Goal: Communication & Community: Answer question/provide support

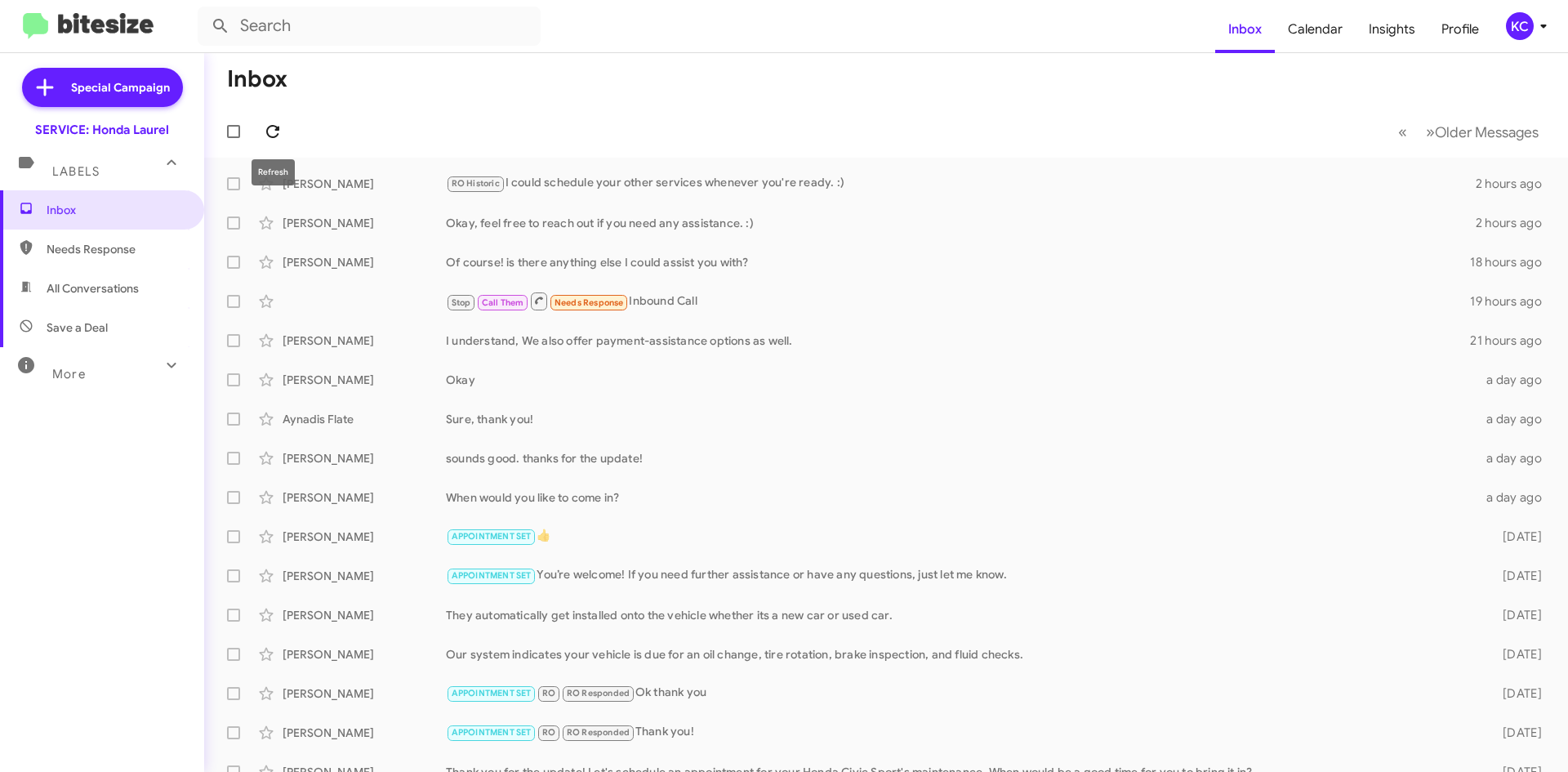
click at [276, 134] on icon at bounding box center [273, 131] width 19 height 19
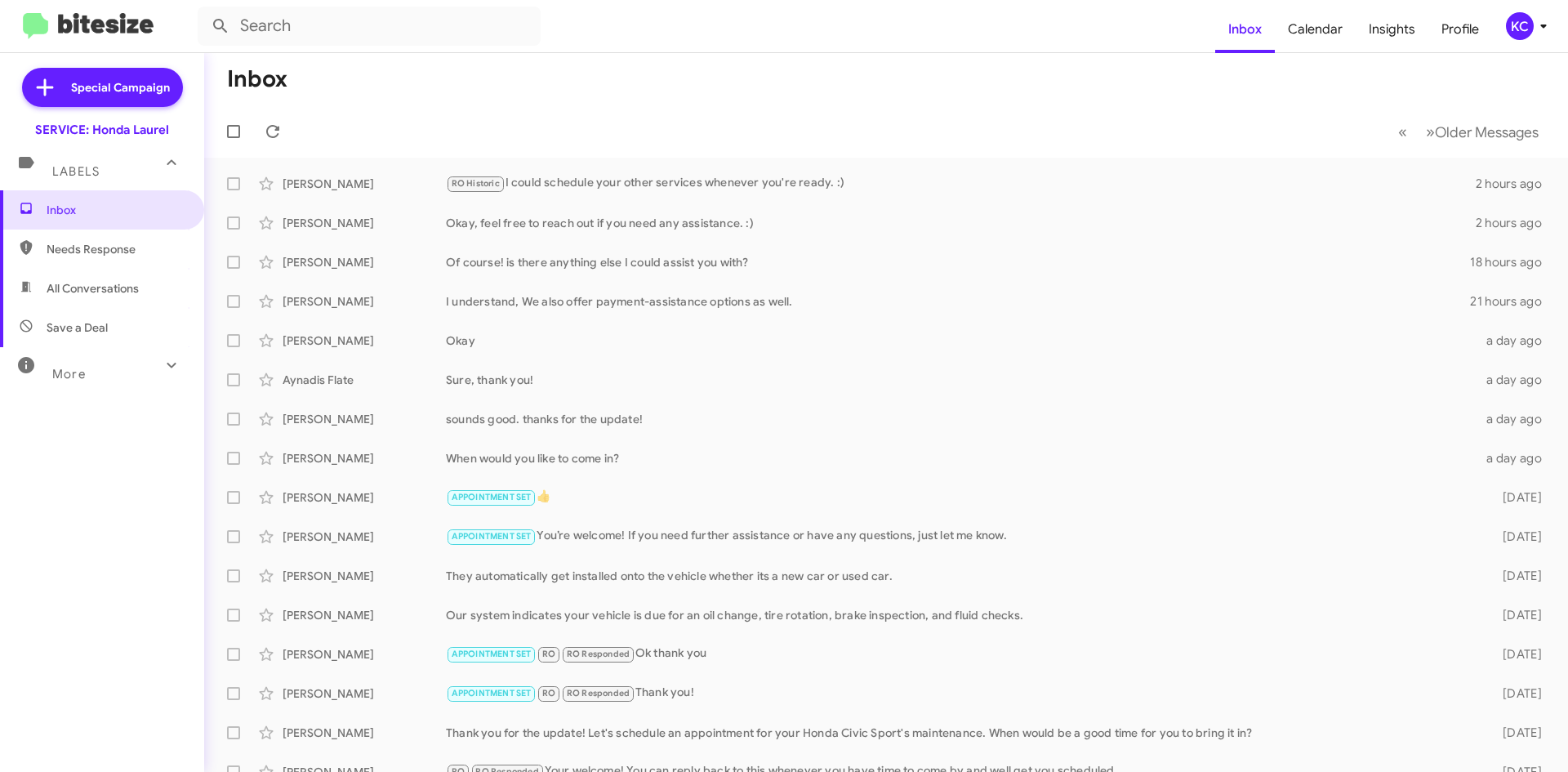
click at [156, 288] on span "All Conversations" at bounding box center [102, 288] width 204 height 40
type input "in:all-conversations"
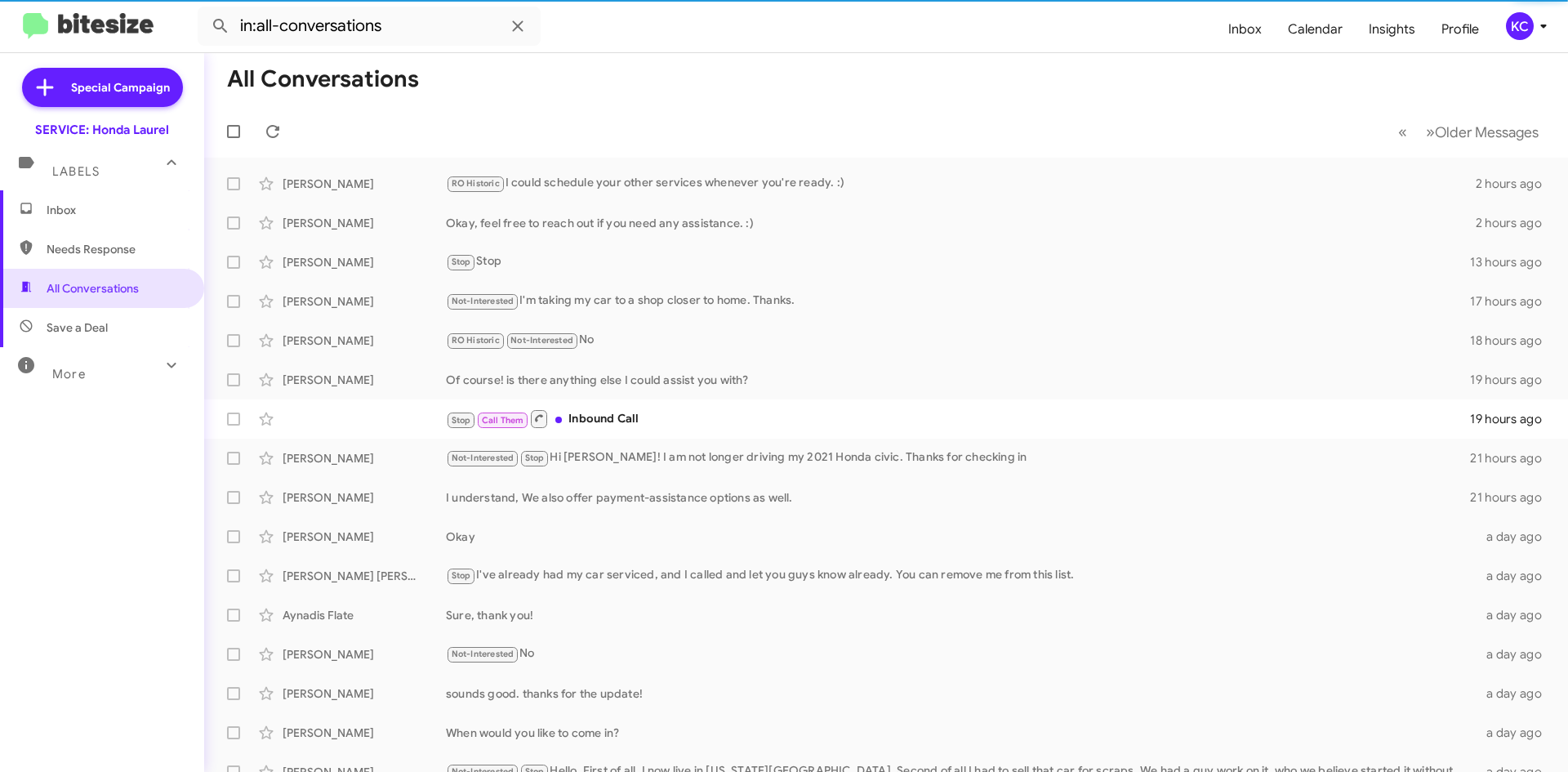
click at [127, 220] on span "Inbox" at bounding box center [102, 210] width 204 height 40
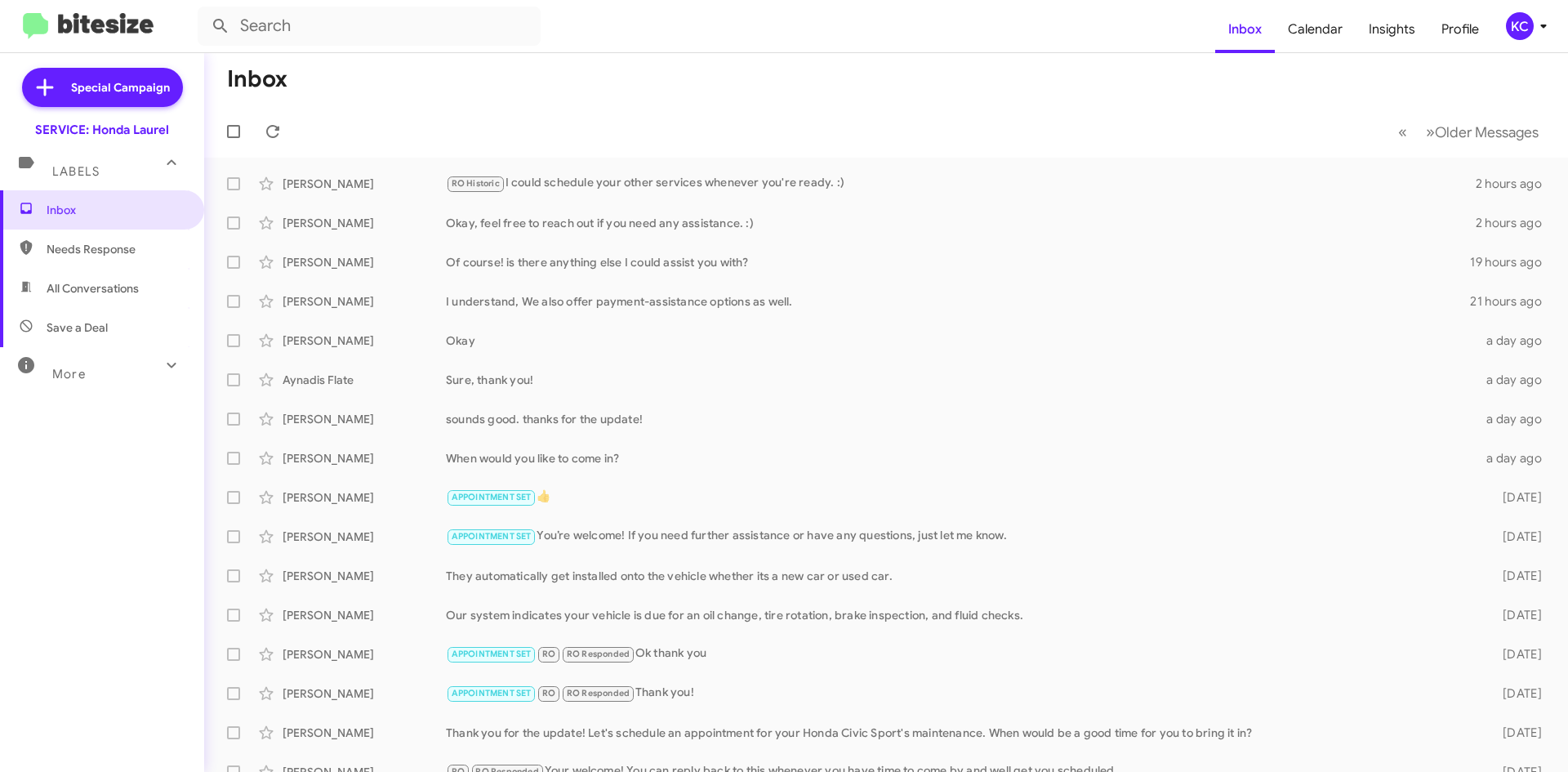
click at [1521, 24] on div "KC" at bounding box center [1520, 26] width 28 height 28
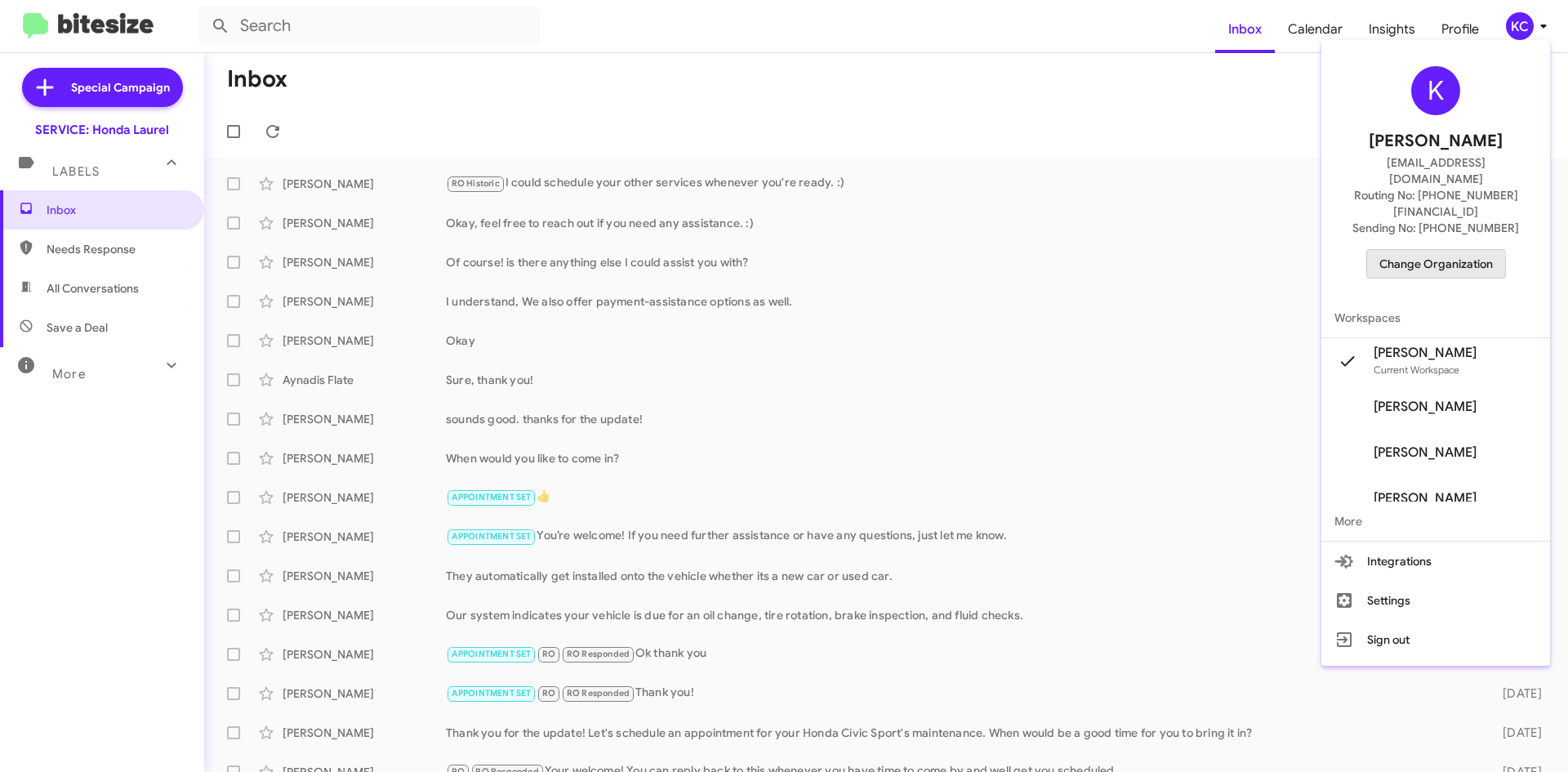
click at [1415, 250] on span "Change Organization" at bounding box center [1436, 264] width 113 height 28
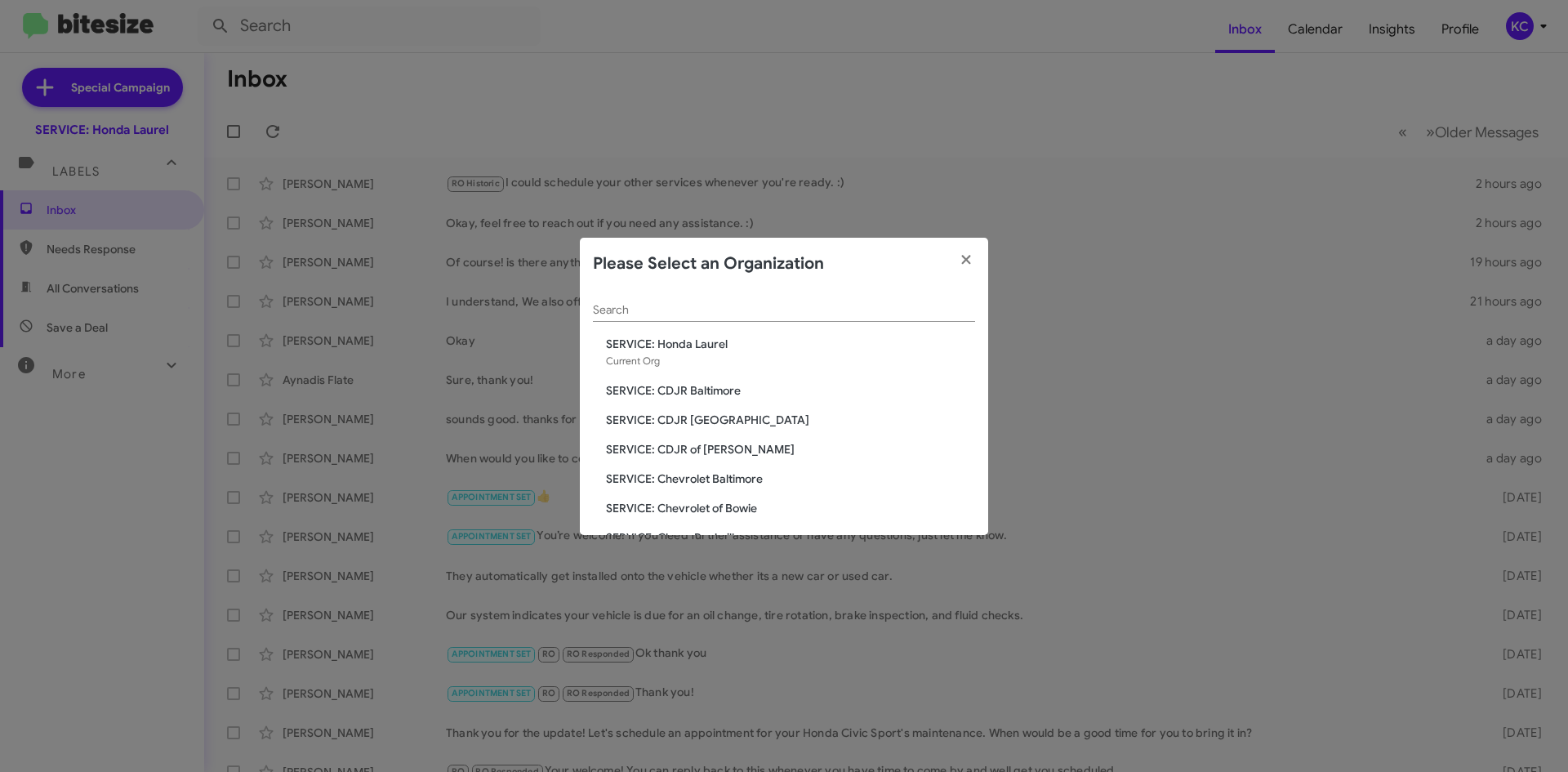
click at [721, 510] on span "SERVICE: Chevrolet of Bowie" at bounding box center [791, 507] width 369 height 16
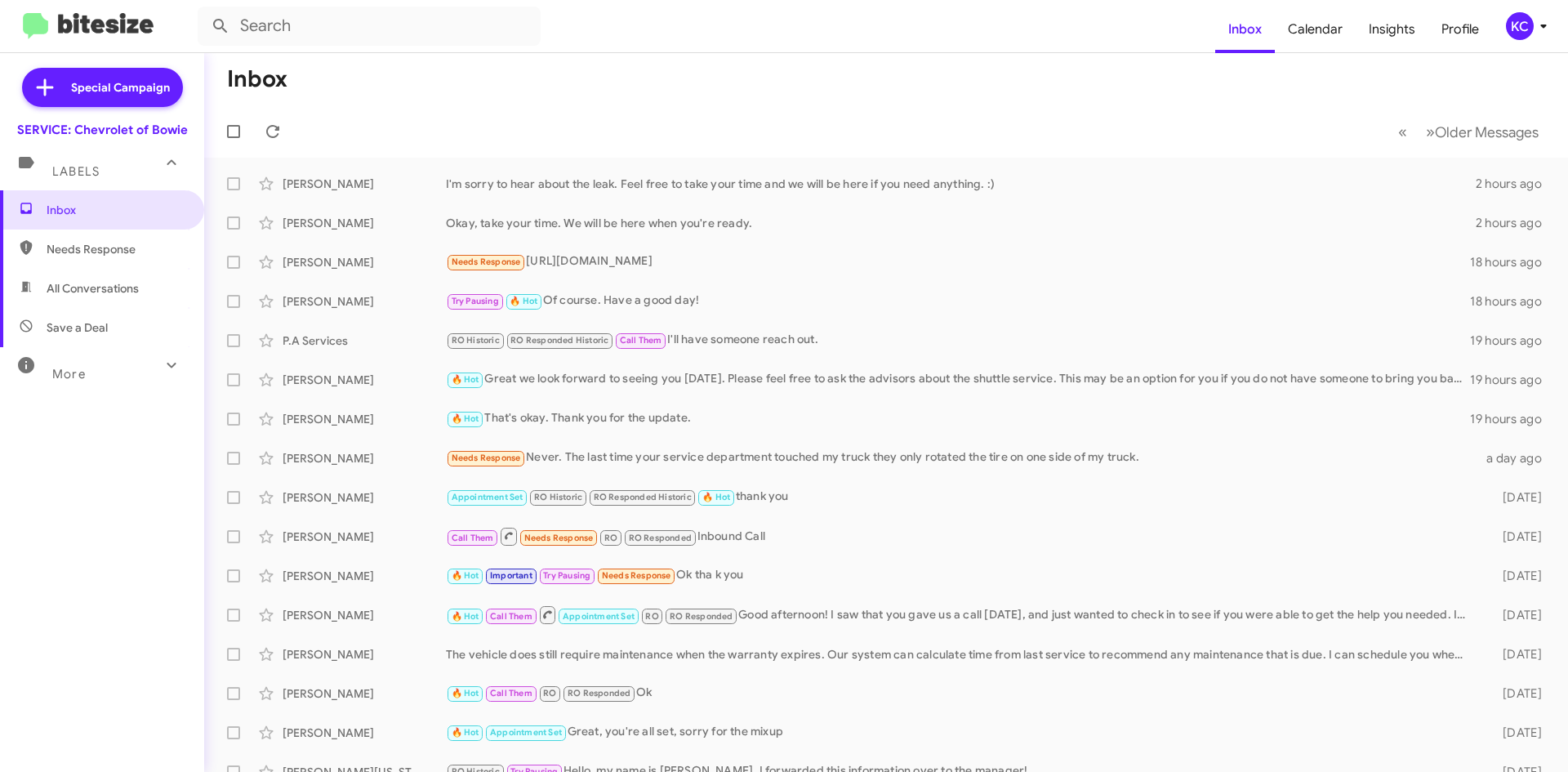
click at [105, 244] on span "Needs Response" at bounding box center [116, 248] width 139 height 16
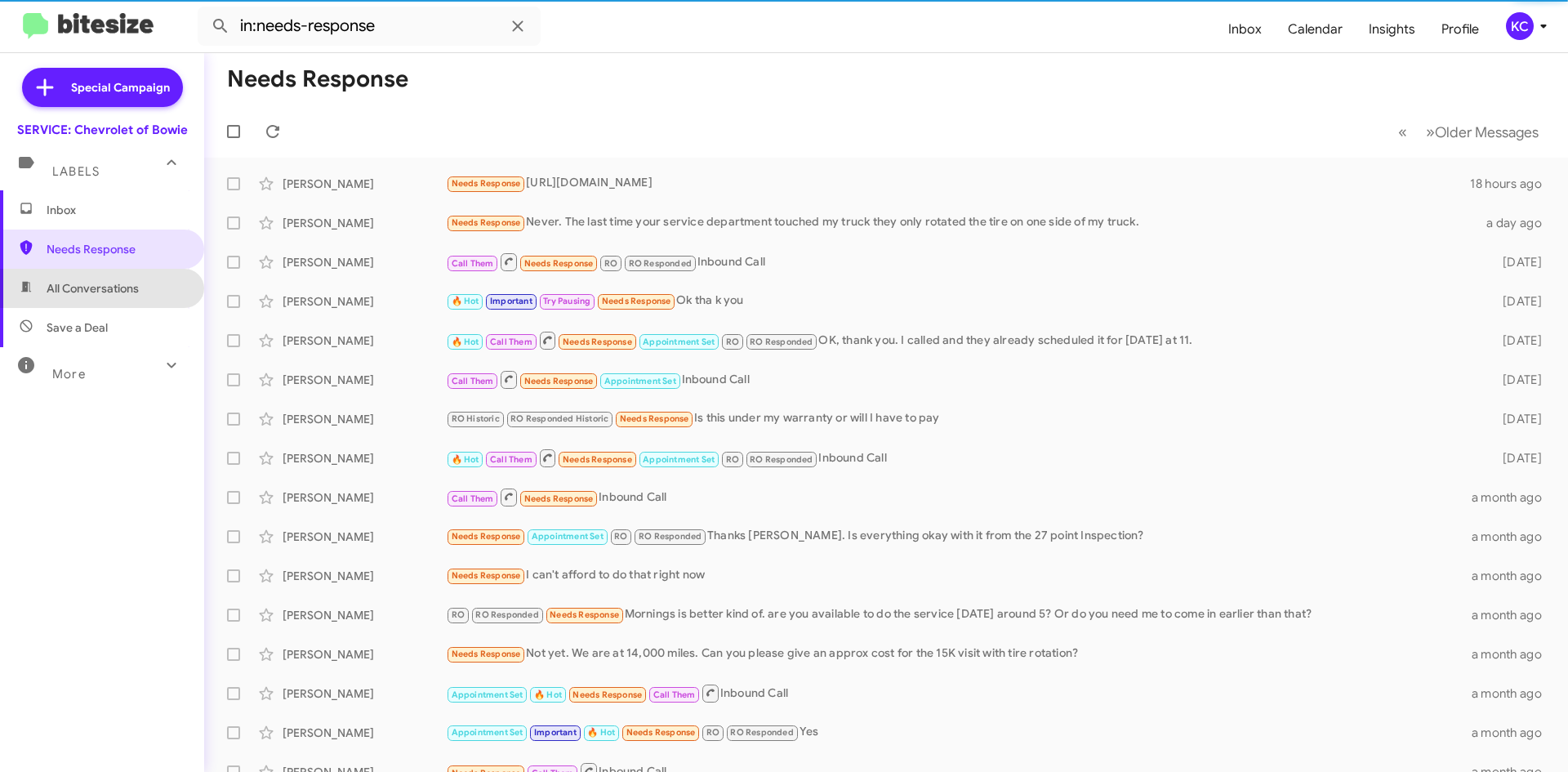
click at [125, 283] on span "All Conversations" at bounding box center [92, 288] width 92 height 16
type input "in:all-conversations"
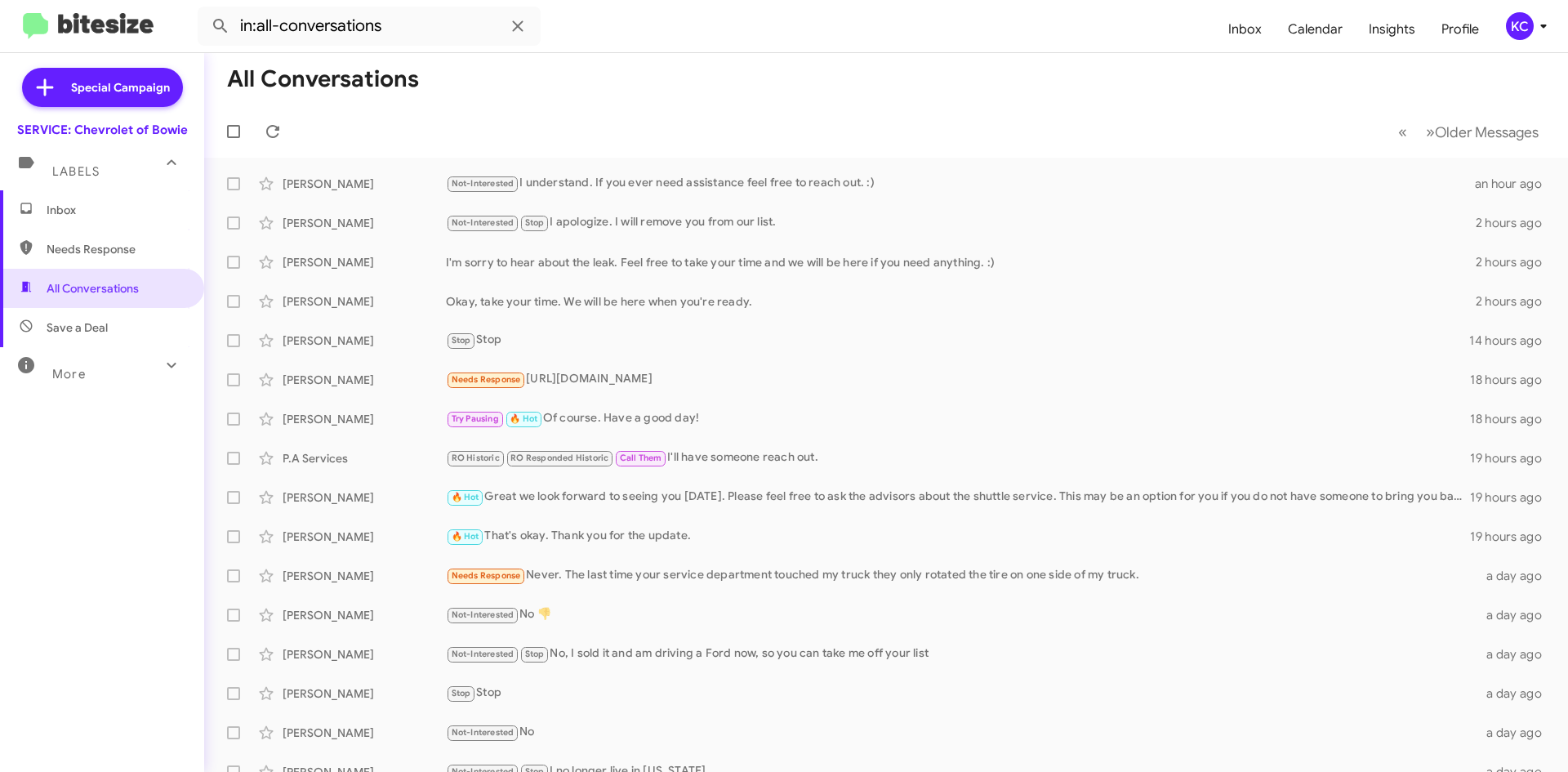
click at [1499, 37] on button "KC" at bounding box center [1522, 26] width 58 height 28
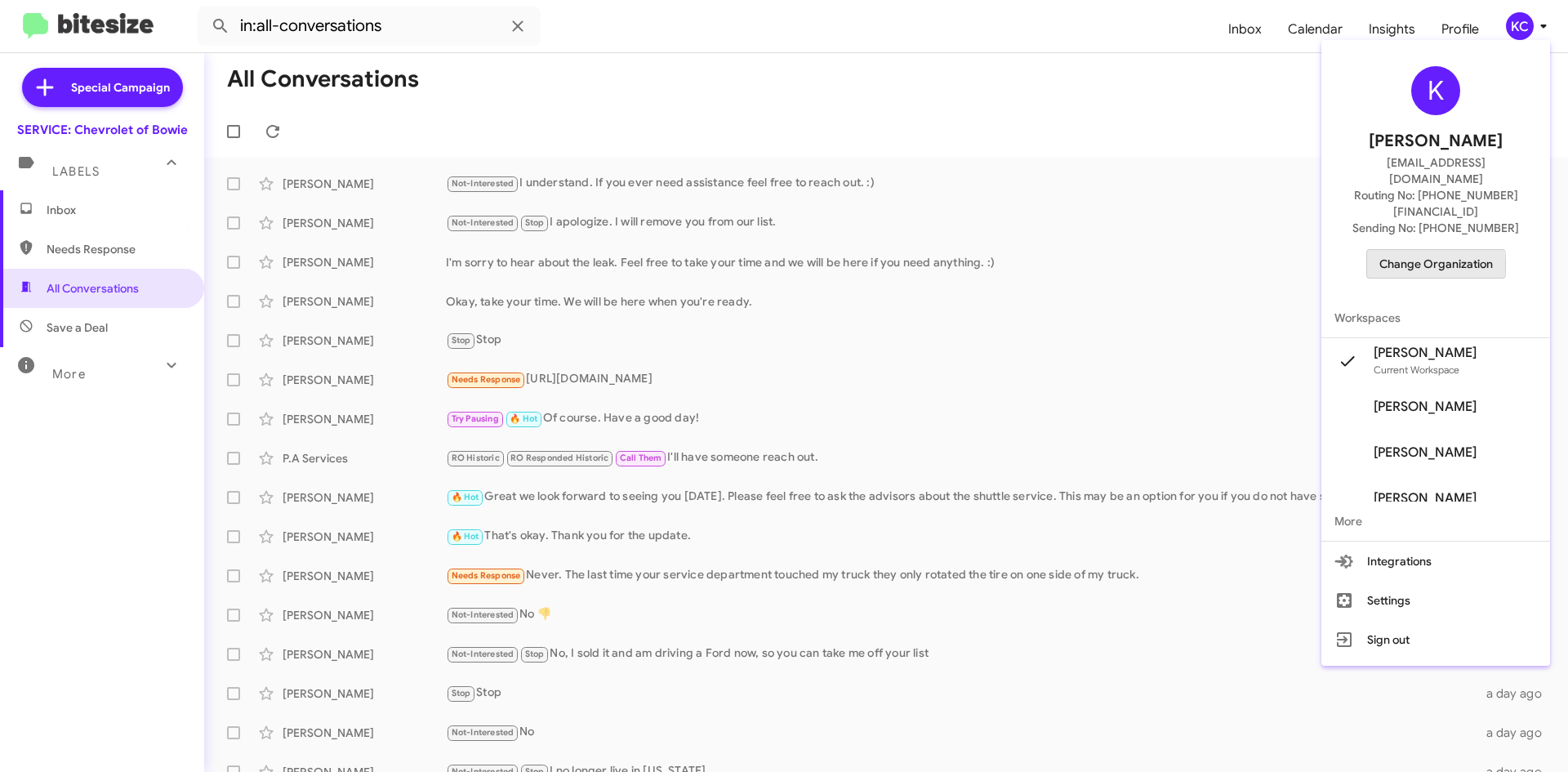
click at [1429, 250] on span "Change Organization" at bounding box center [1436, 264] width 113 height 28
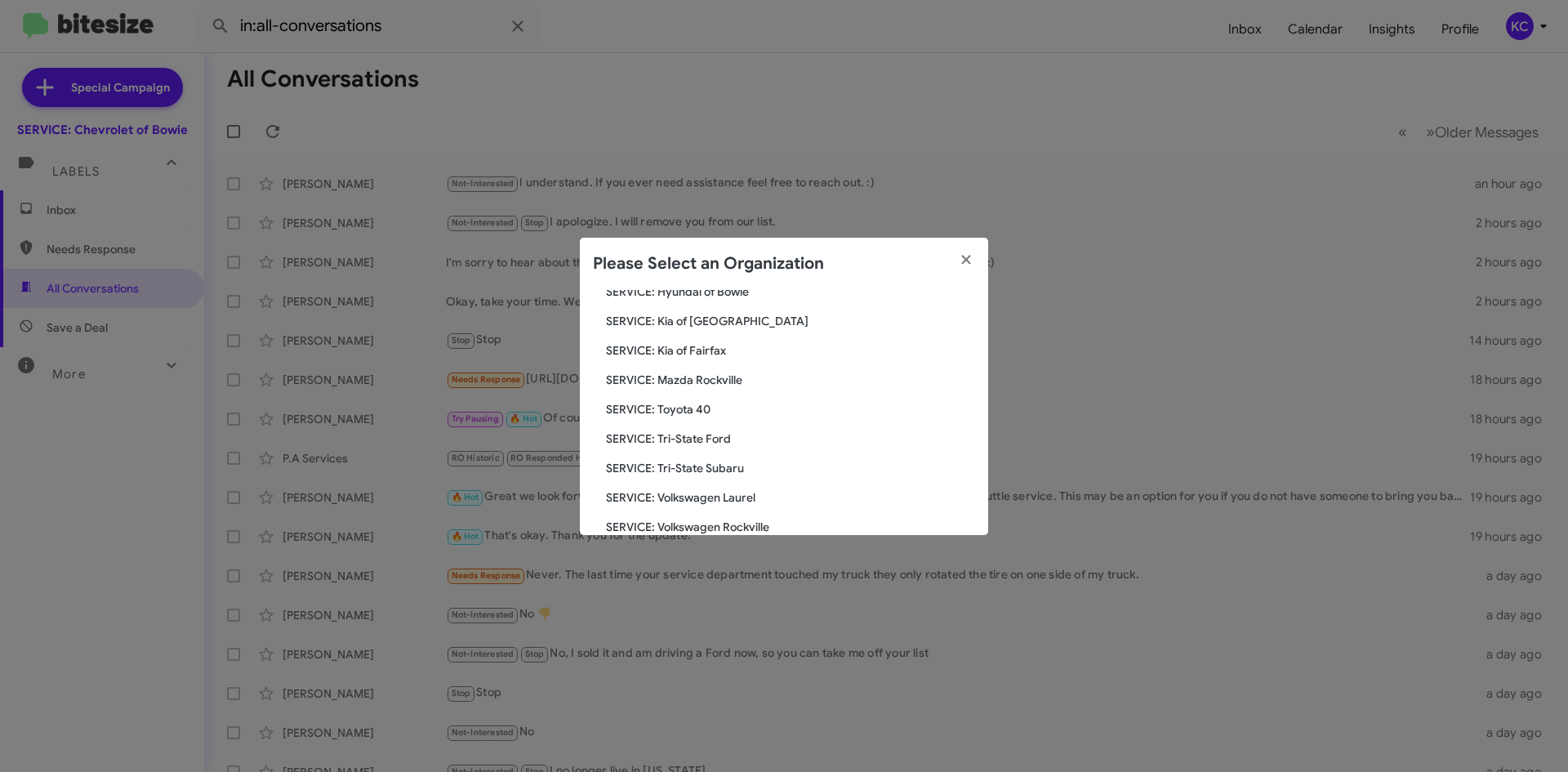
scroll to position [301, 0]
click at [699, 435] on span "SERVICE: Tri-State Subaru" at bounding box center [791, 442] width 369 height 16
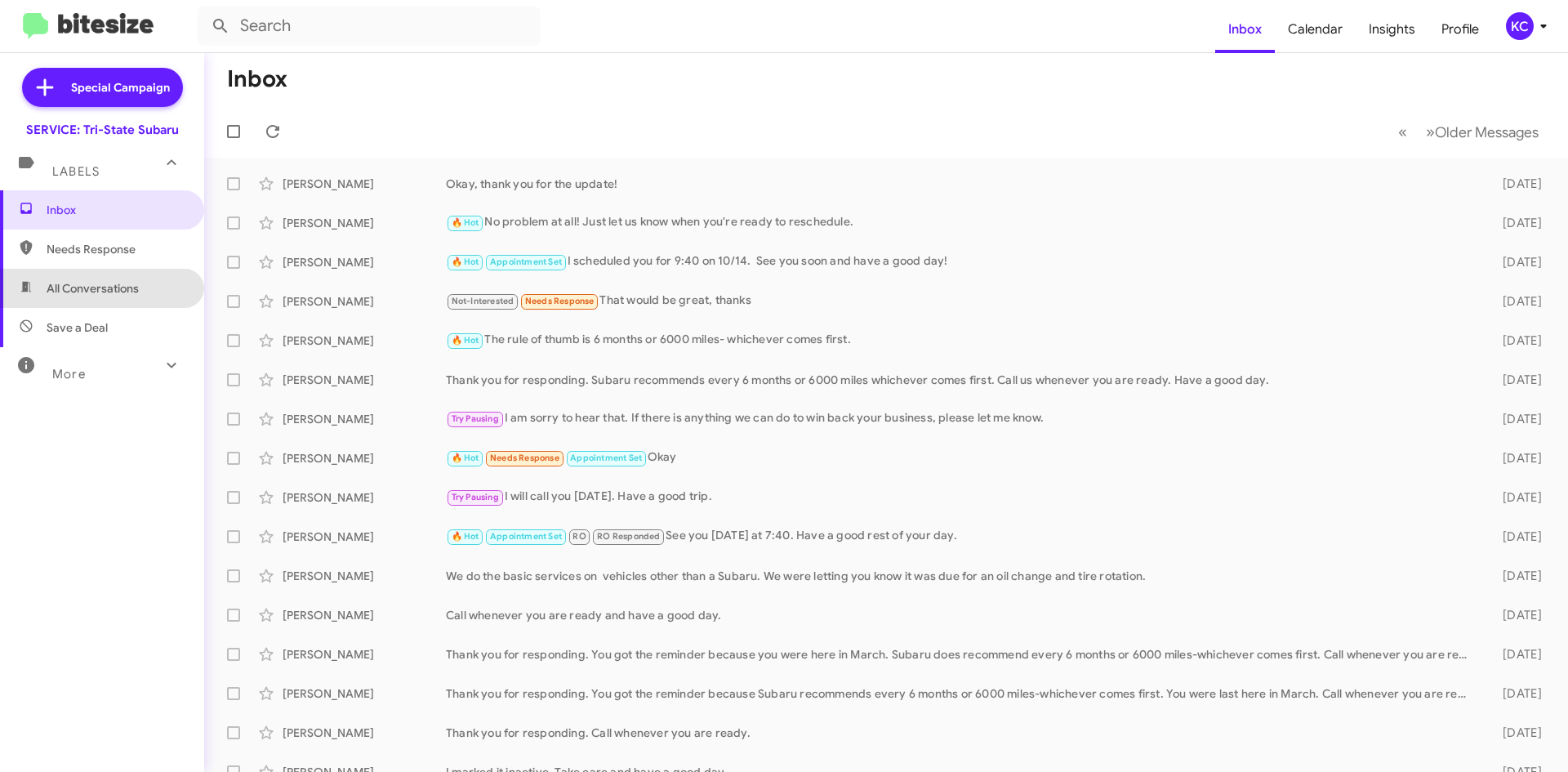
click at [135, 287] on span "All Conversations" at bounding box center [92, 288] width 92 height 16
type input "in:all-conversations"
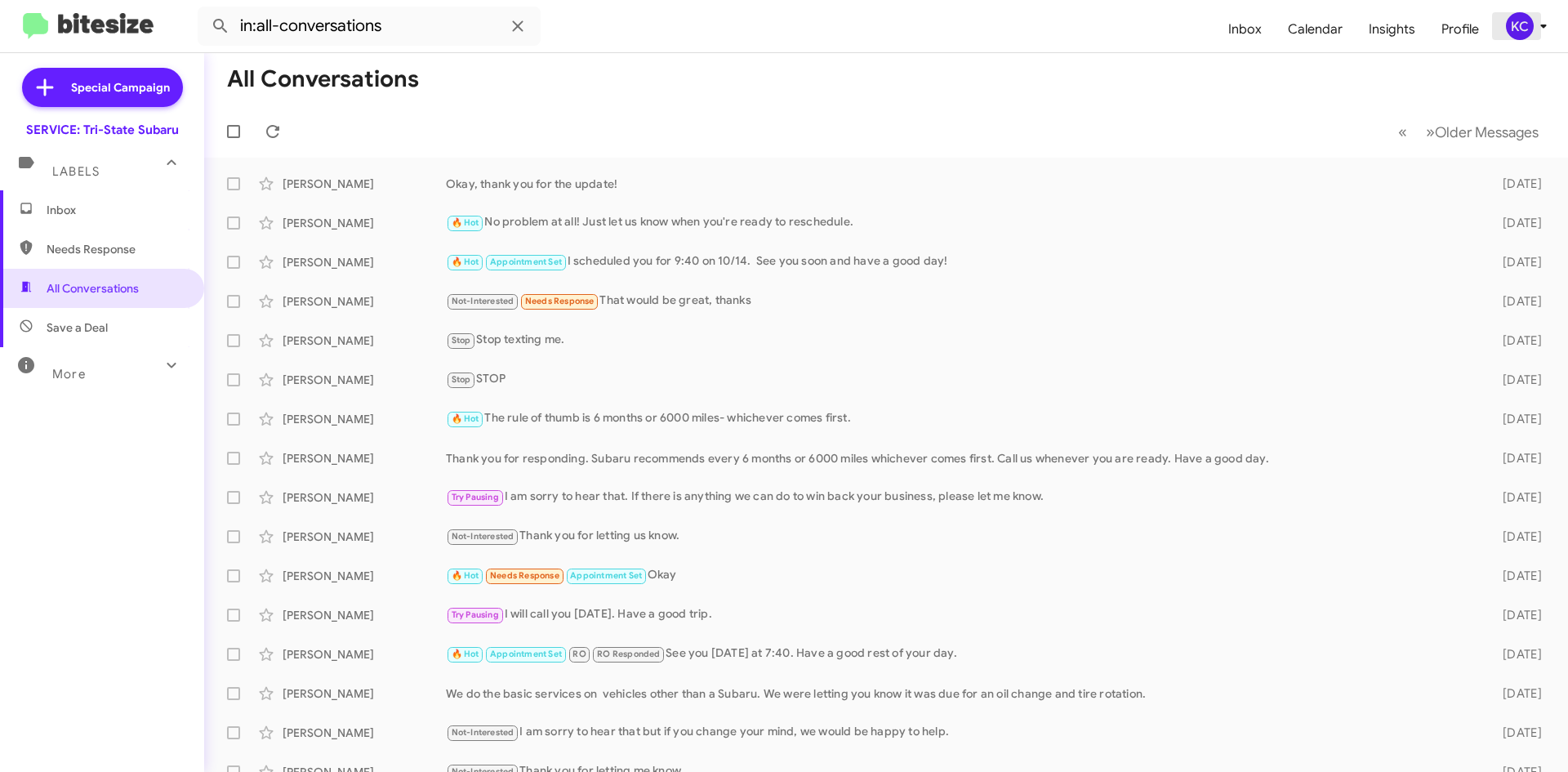
click at [1524, 20] on div "KC" at bounding box center [1520, 26] width 28 height 28
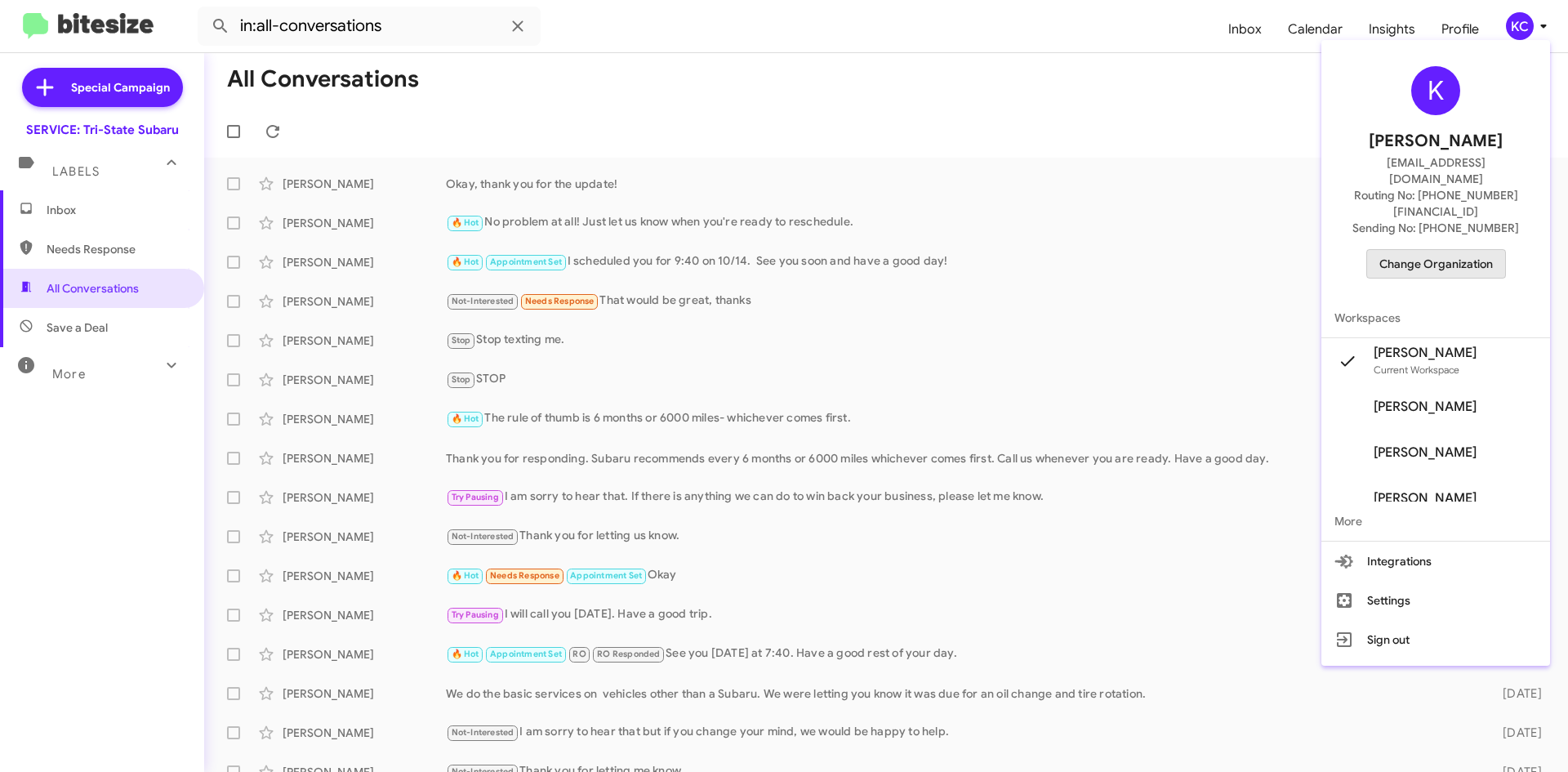
click at [1452, 250] on span "Change Organization" at bounding box center [1436, 264] width 113 height 28
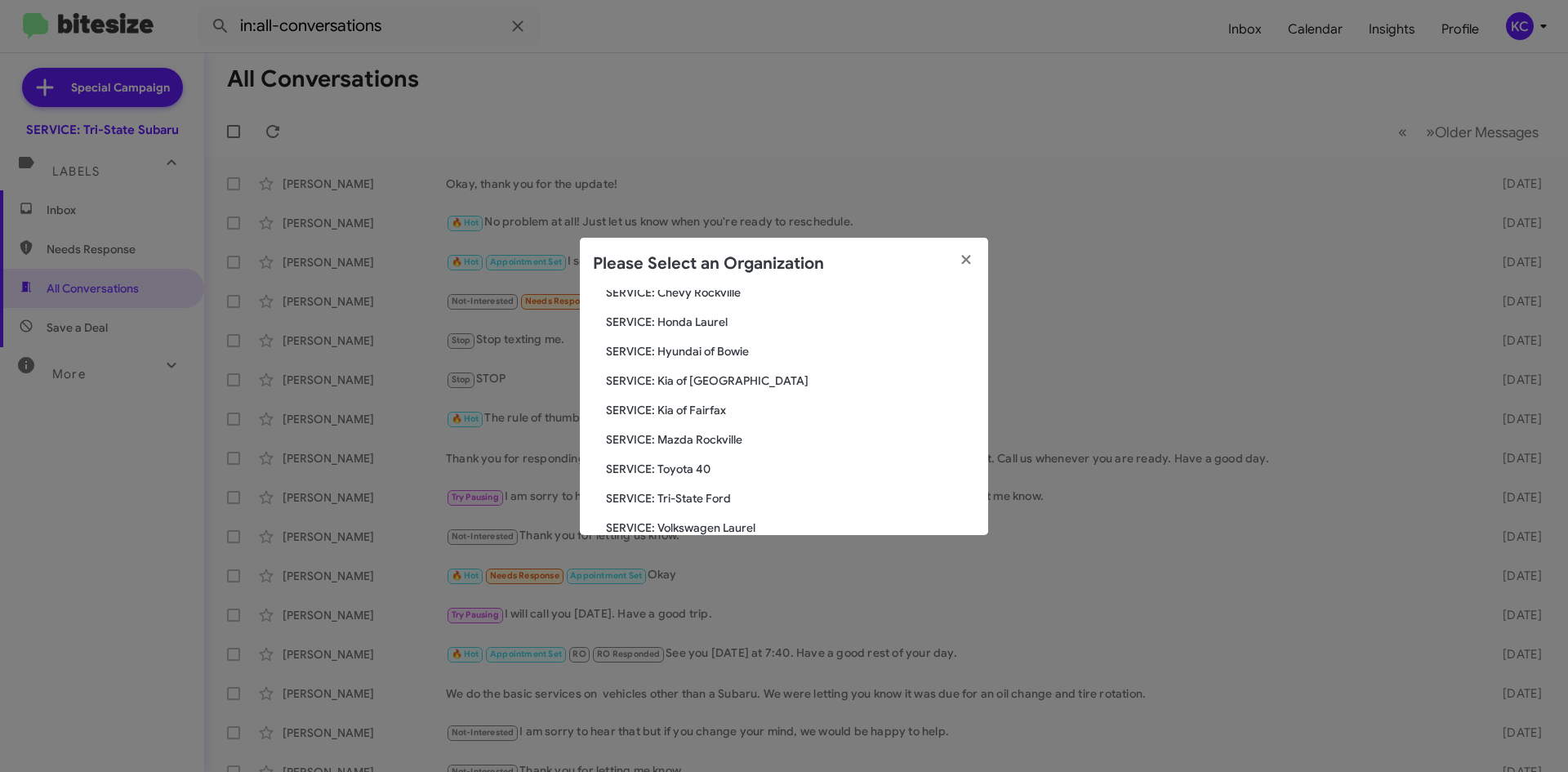
scroll to position [163, 0]
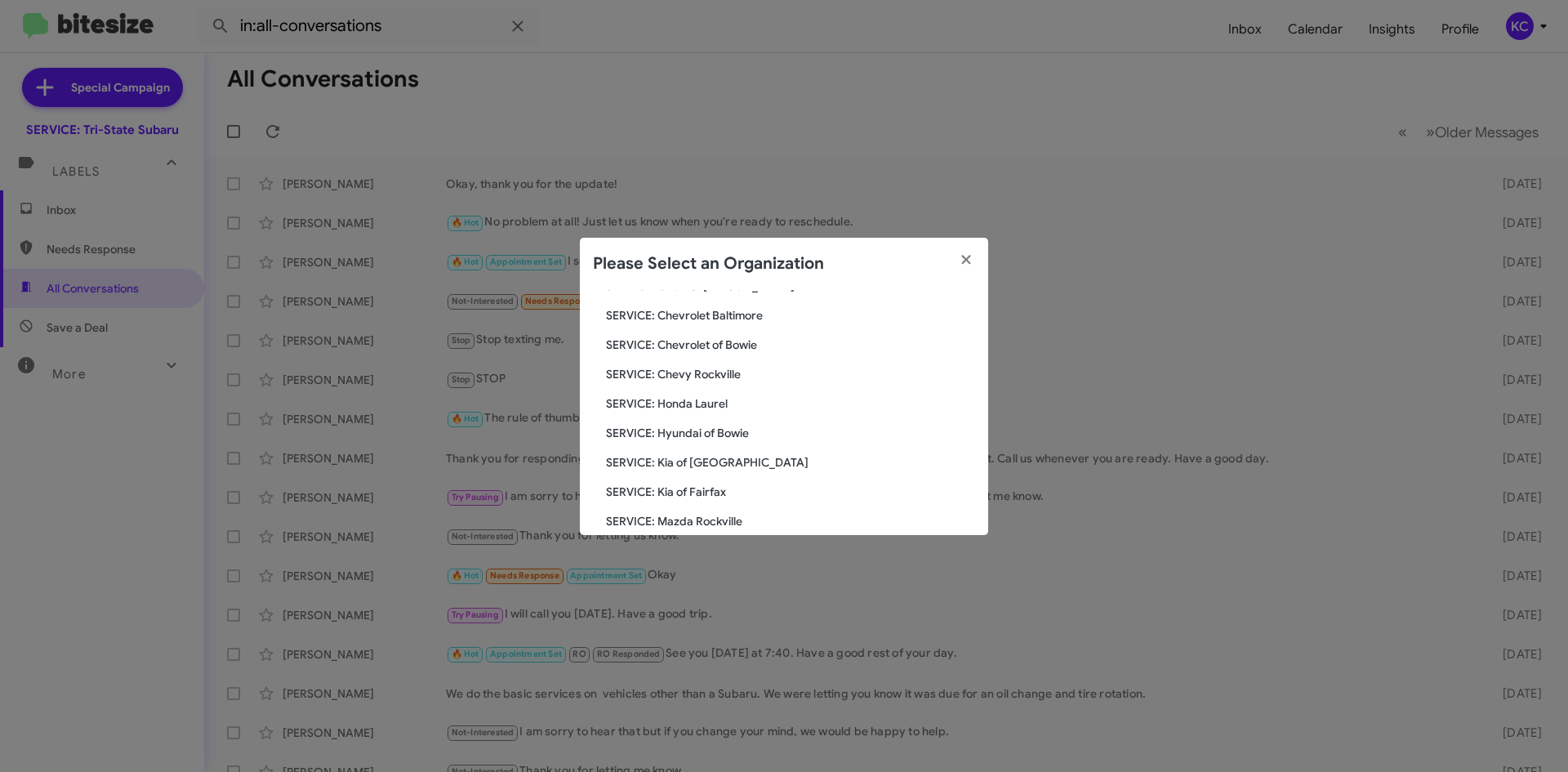
click at [732, 435] on span "SERVICE: Hyundai of Bowie" at bounding box center [791, 432] width 369 height 16
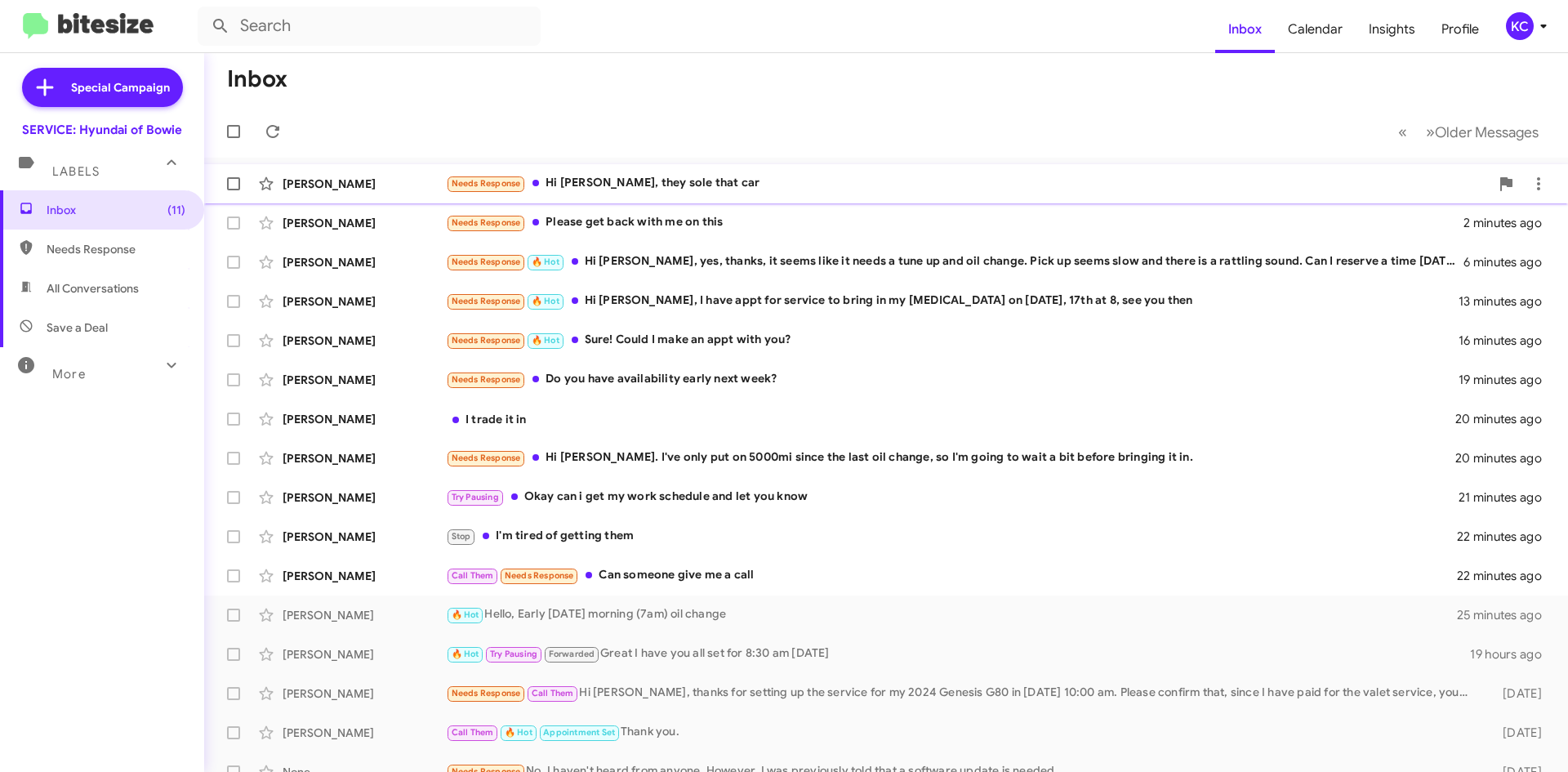
click at [649, 177] on div "Needs Response Hi Mia, they sole that car" at bounding box center [968, 183] width 1044 height 18
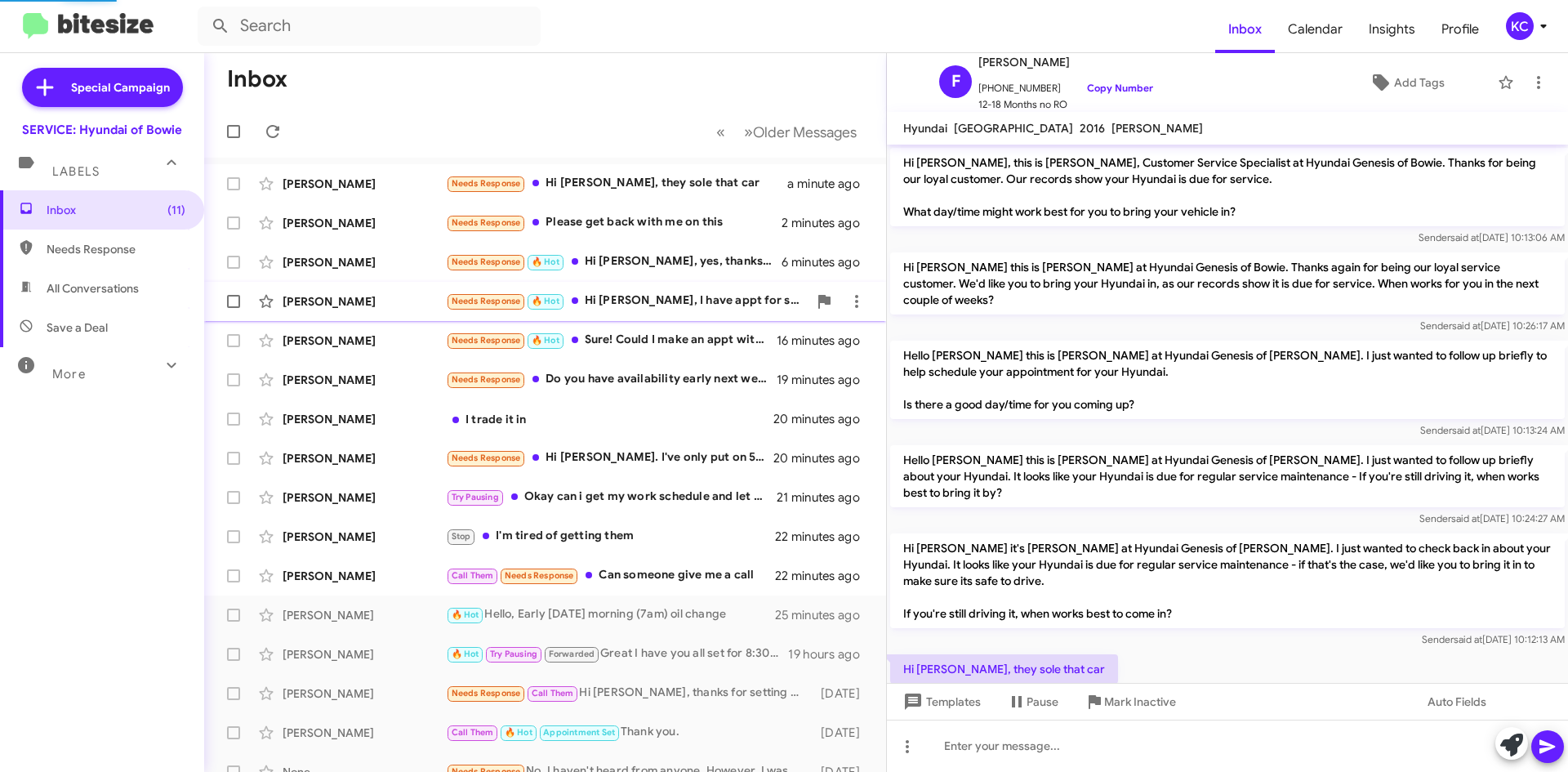
scroll to position [15, 0]
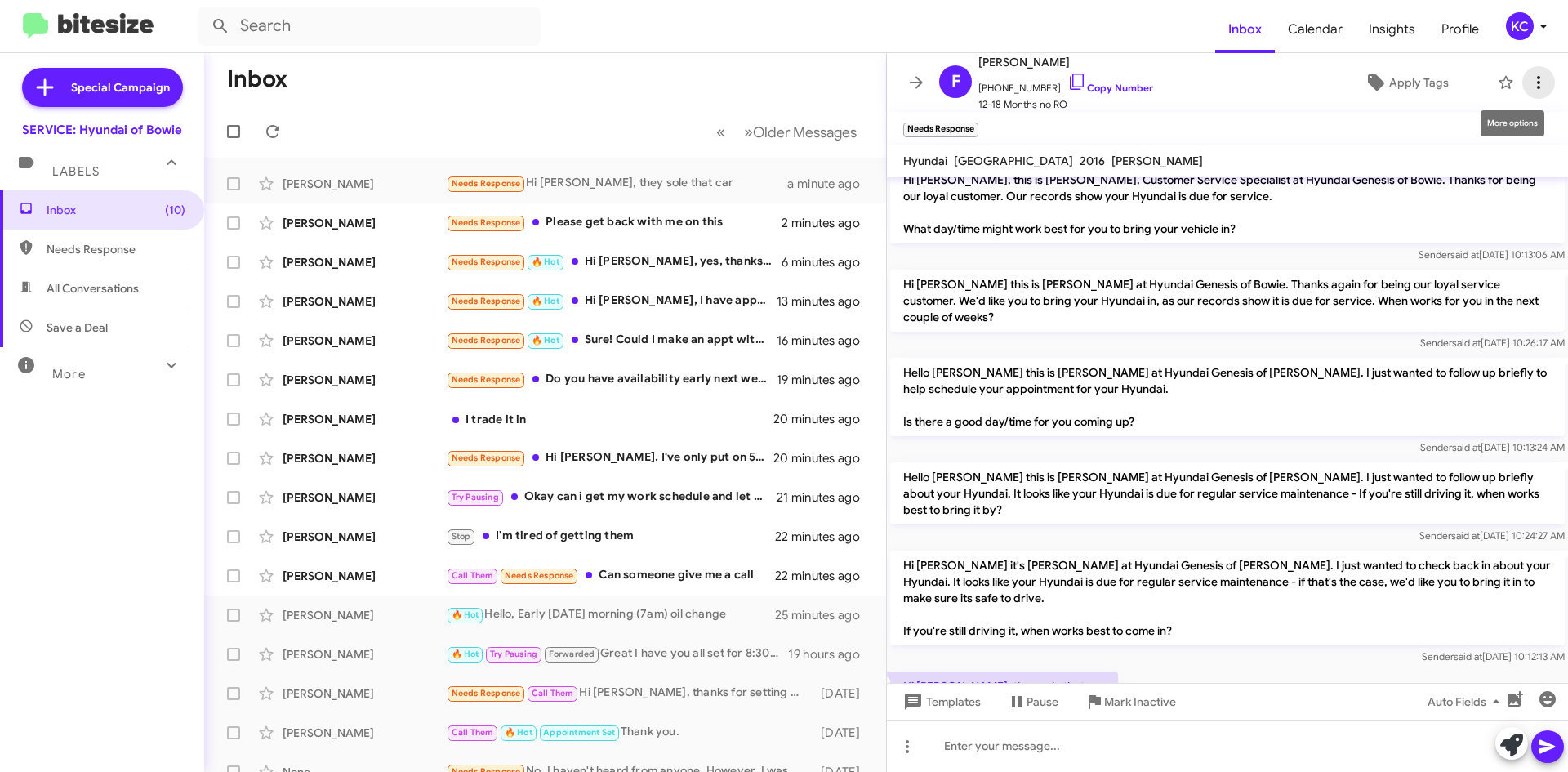
click at [1537, 87] on icon at bounding box center [1538, 83] width 3 height 14
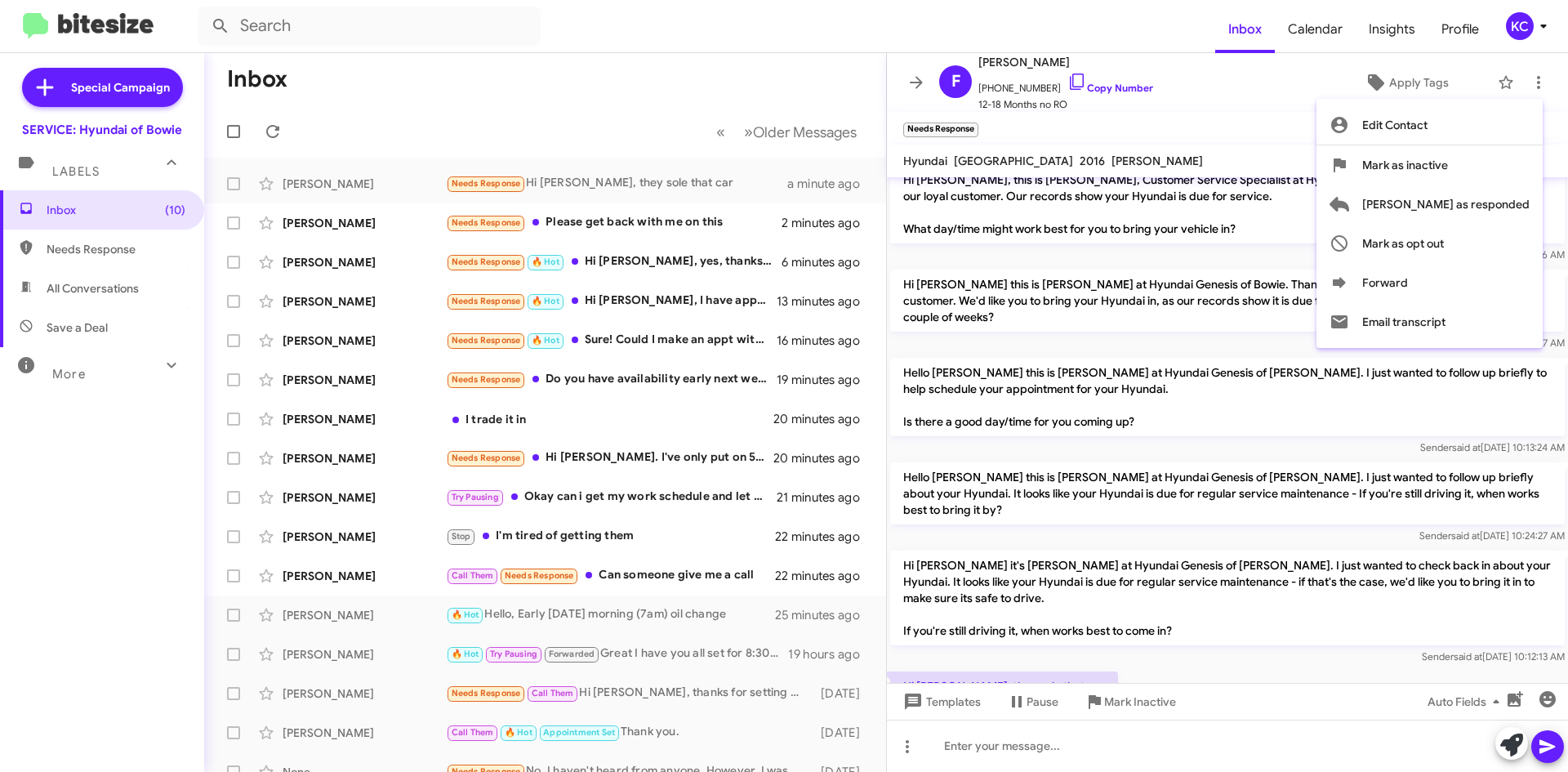
click at [1236, 760] on div at bounding box center [784, 386] width 1568 height 772
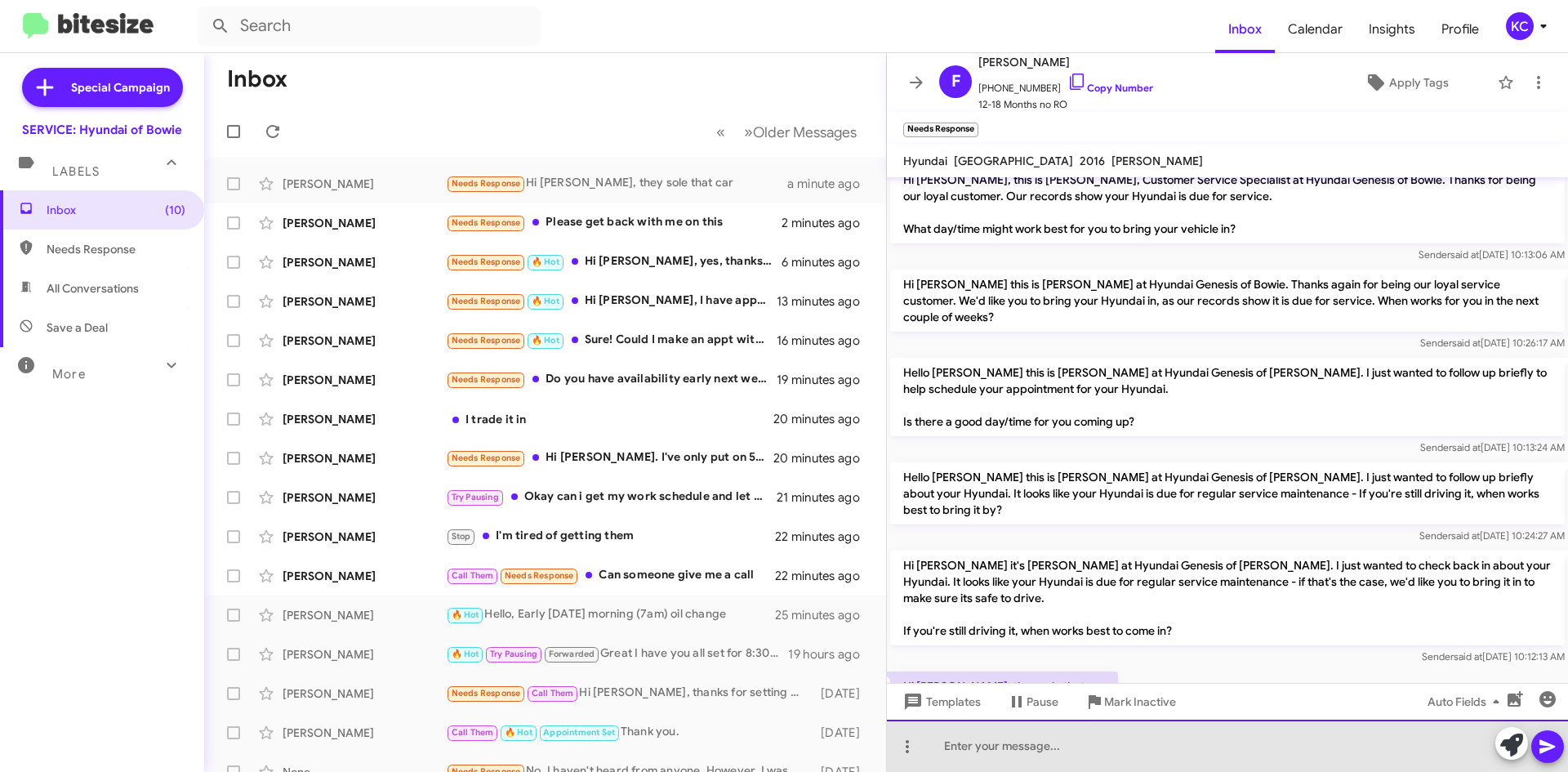
click at [1275, 763] on div at bounding box center [1228, 745] width 682 height 52
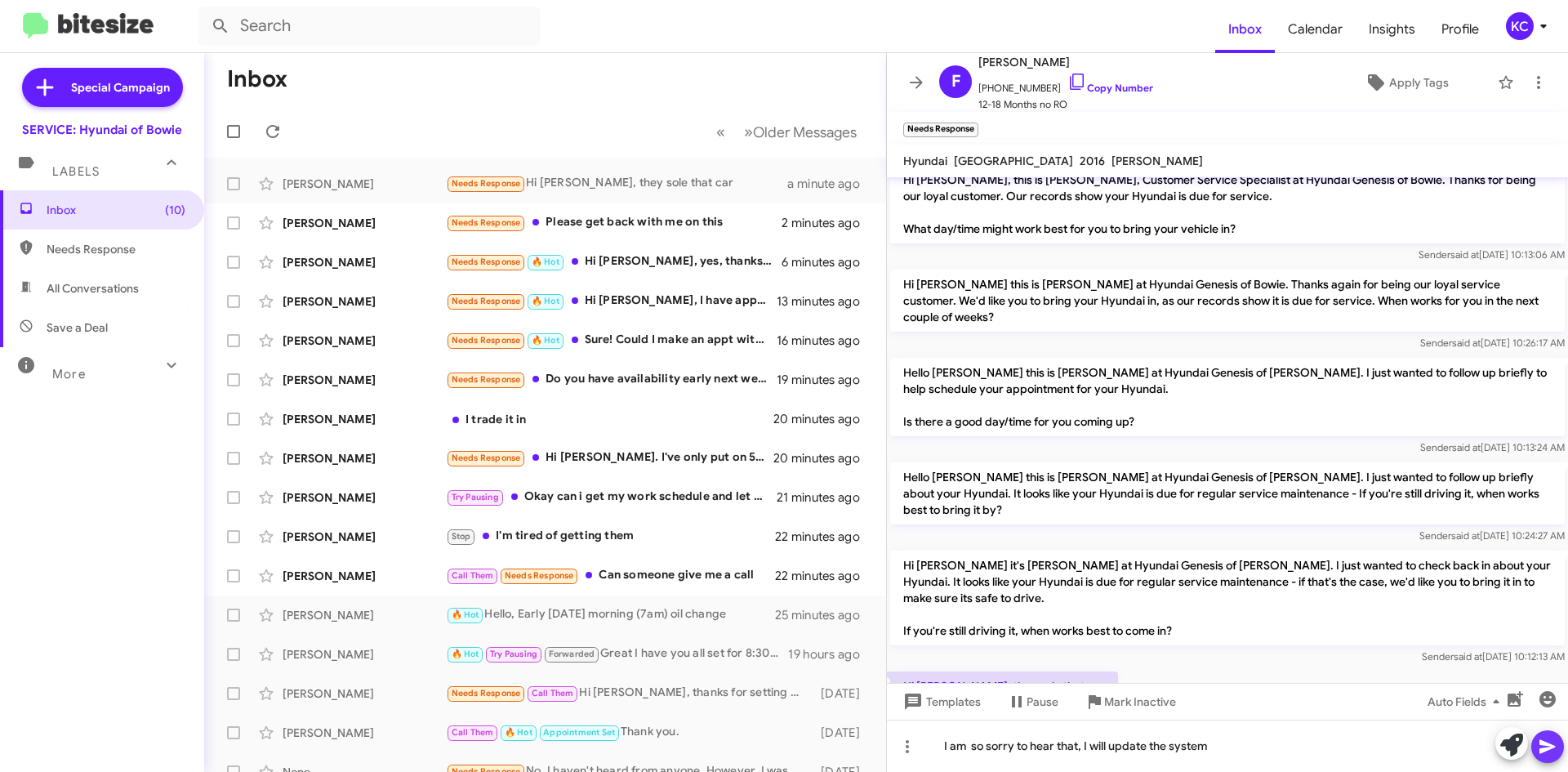
click at [1547, 751] on icon at bounding box center [1548, 746] width 19 height 19
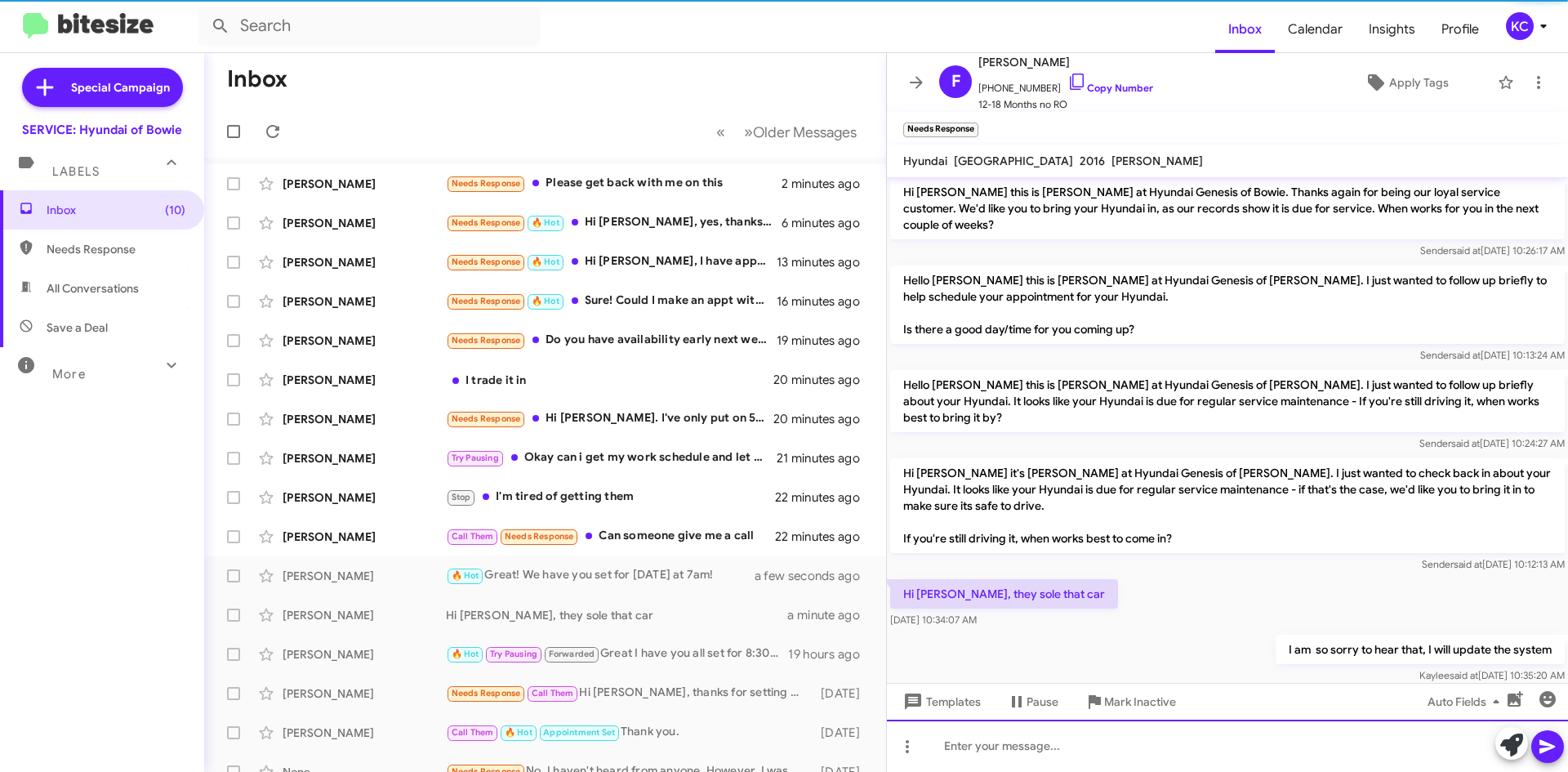
scroll to position [75, 0]
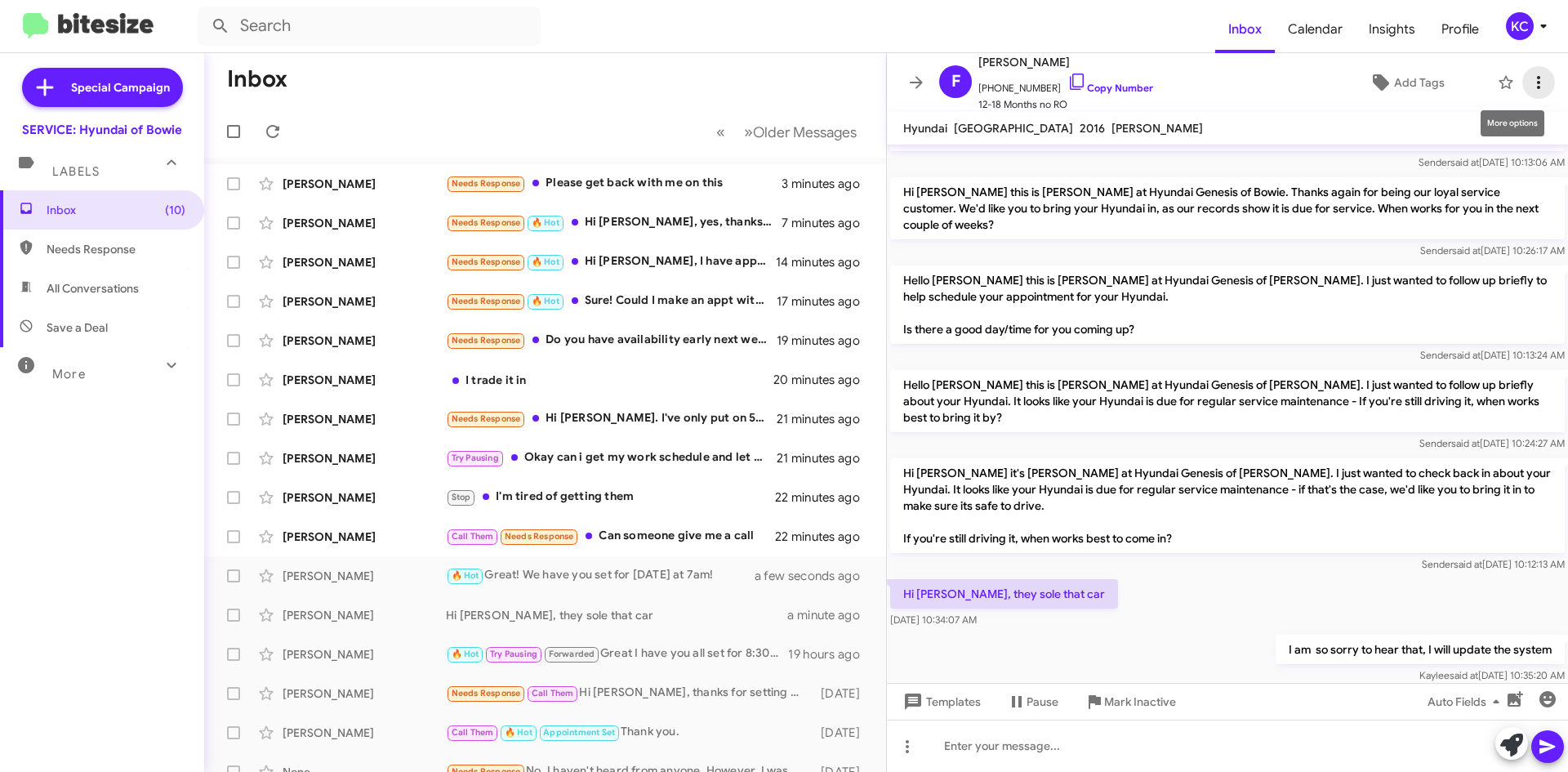
click at [1531, 83] on icon at bounding box center [1539, 82] width 19 height 19
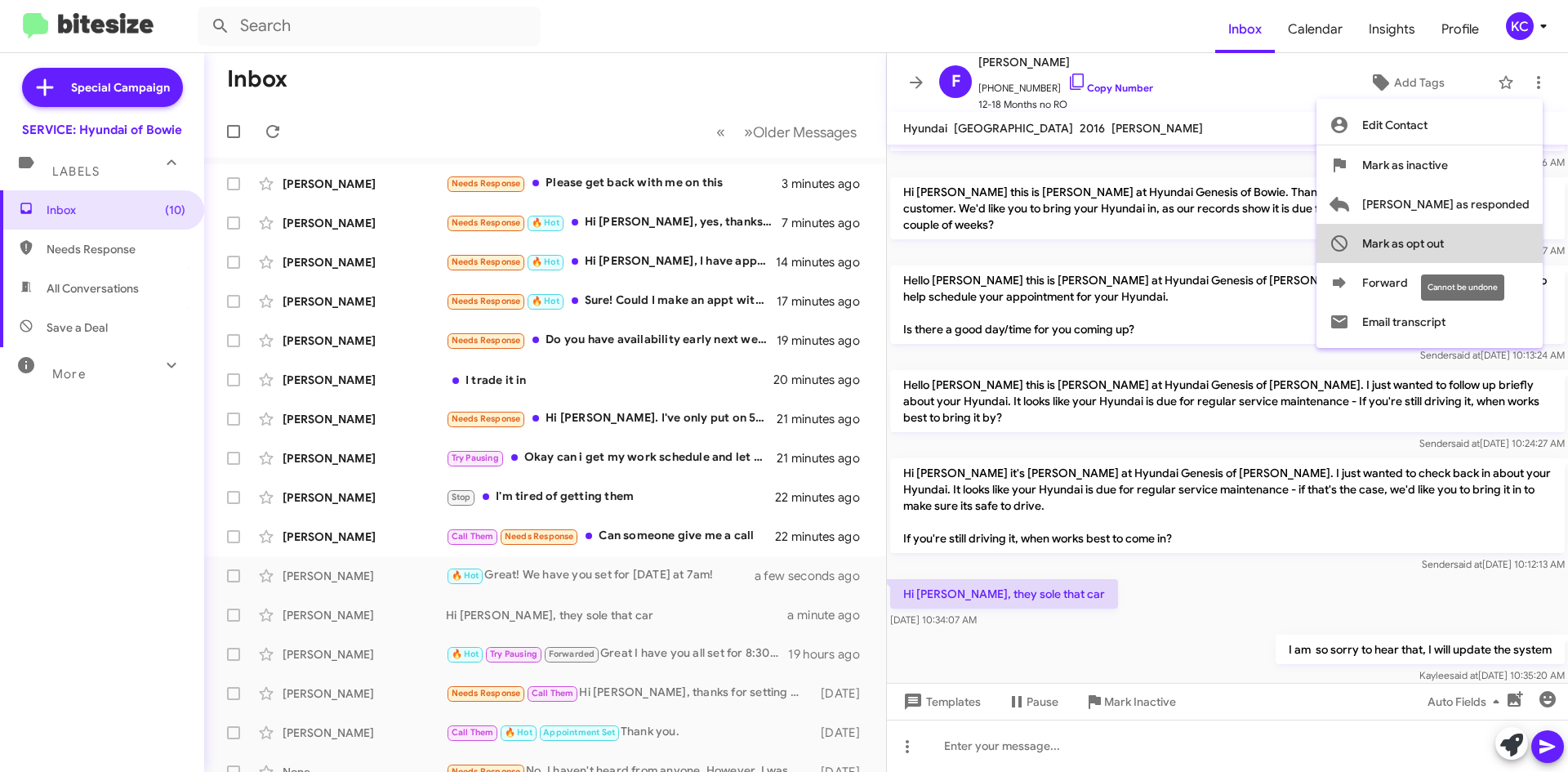
click at [1444, 238] on span "Mark as opt out" at bounding box center [1404, 243] width 82 height 40
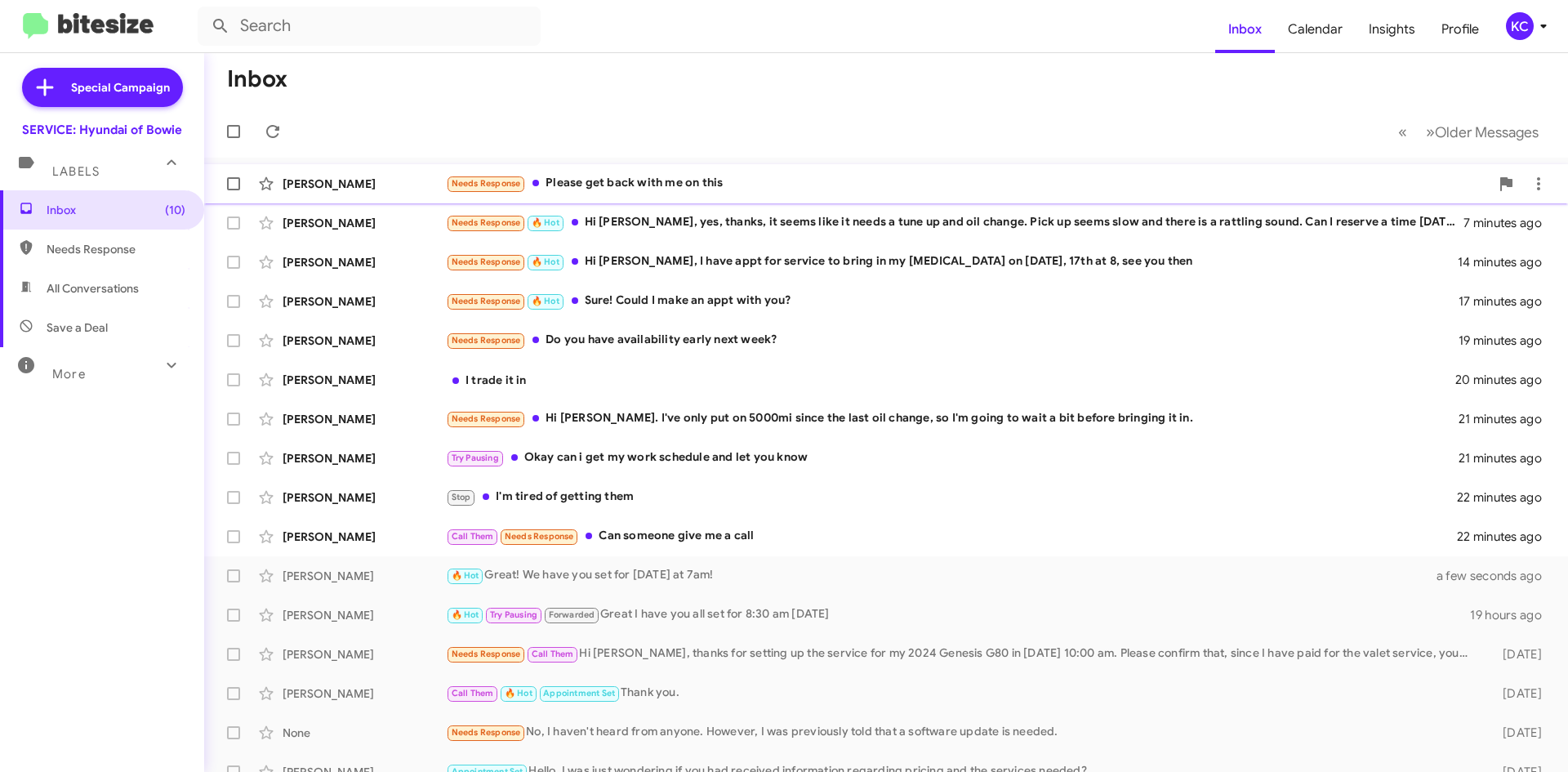
click at [719, 175] on div "Needs Response Please get back with me on this" at bounding box center [968, 183] width 1044 height 18
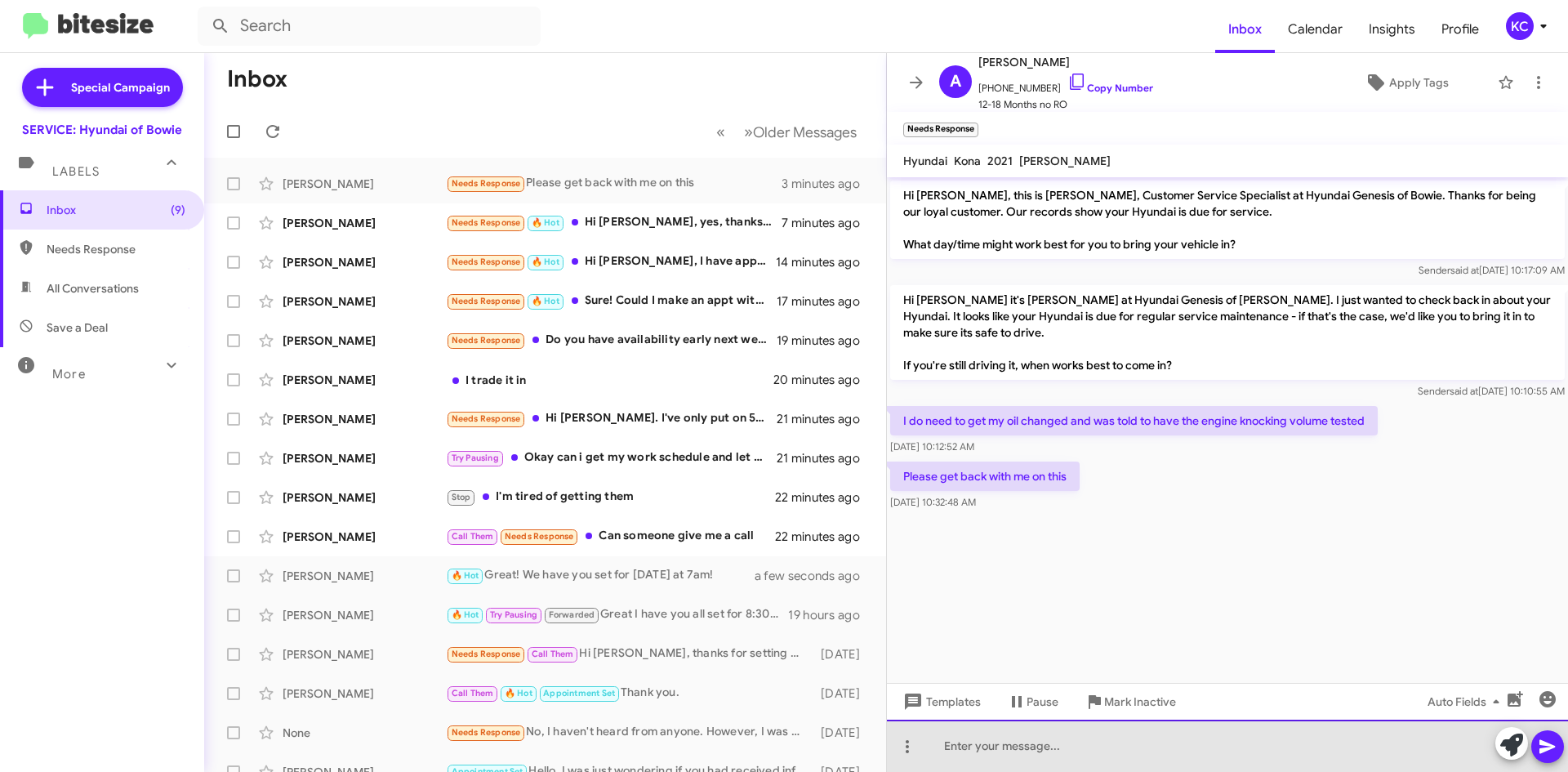
click at [1146, 746] on div at bounding box center [1228, 745] width 682 height 52
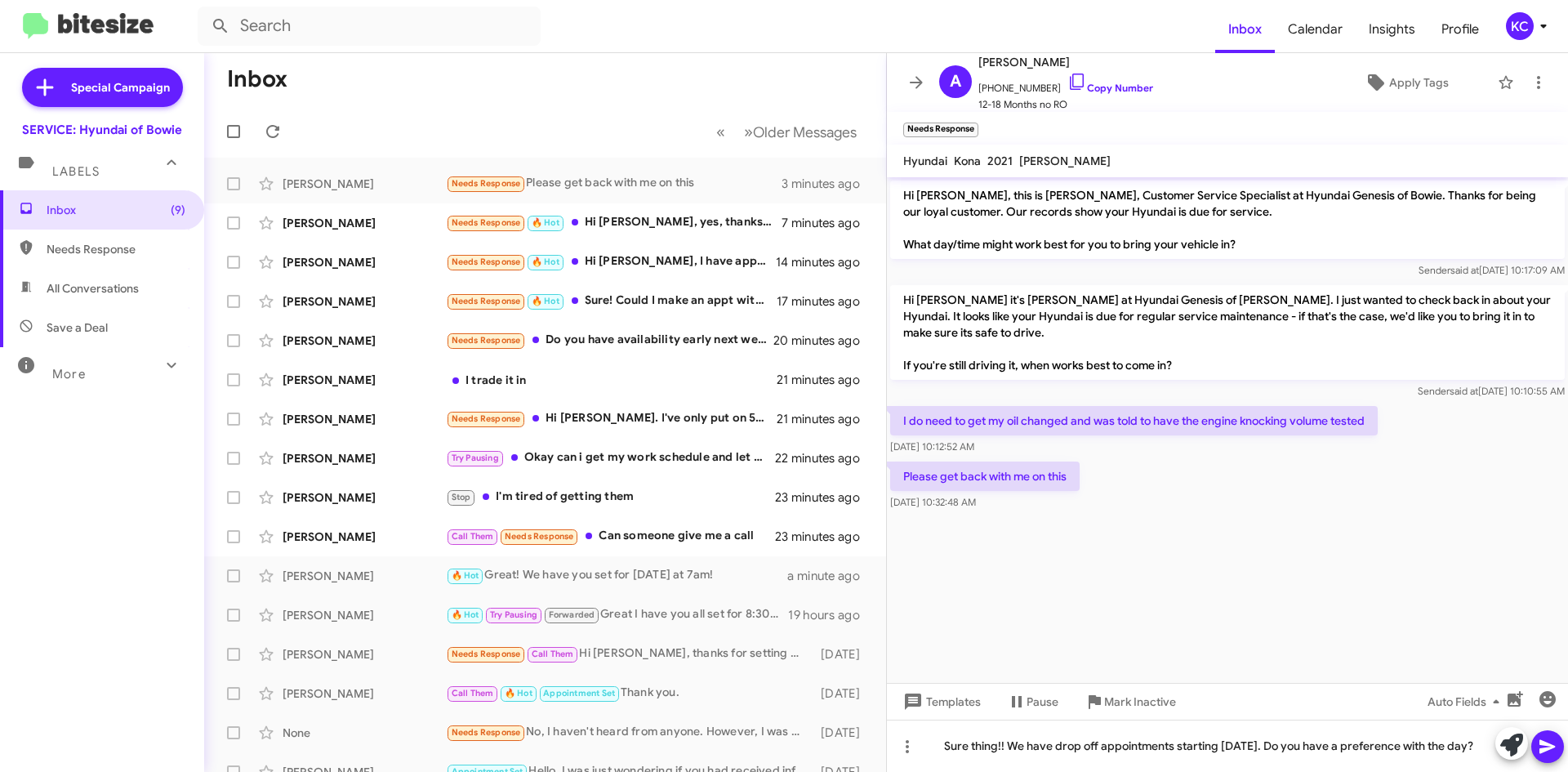
click at [1553, 744] on icon at bounding box center [1548, 746] width 19 height 19
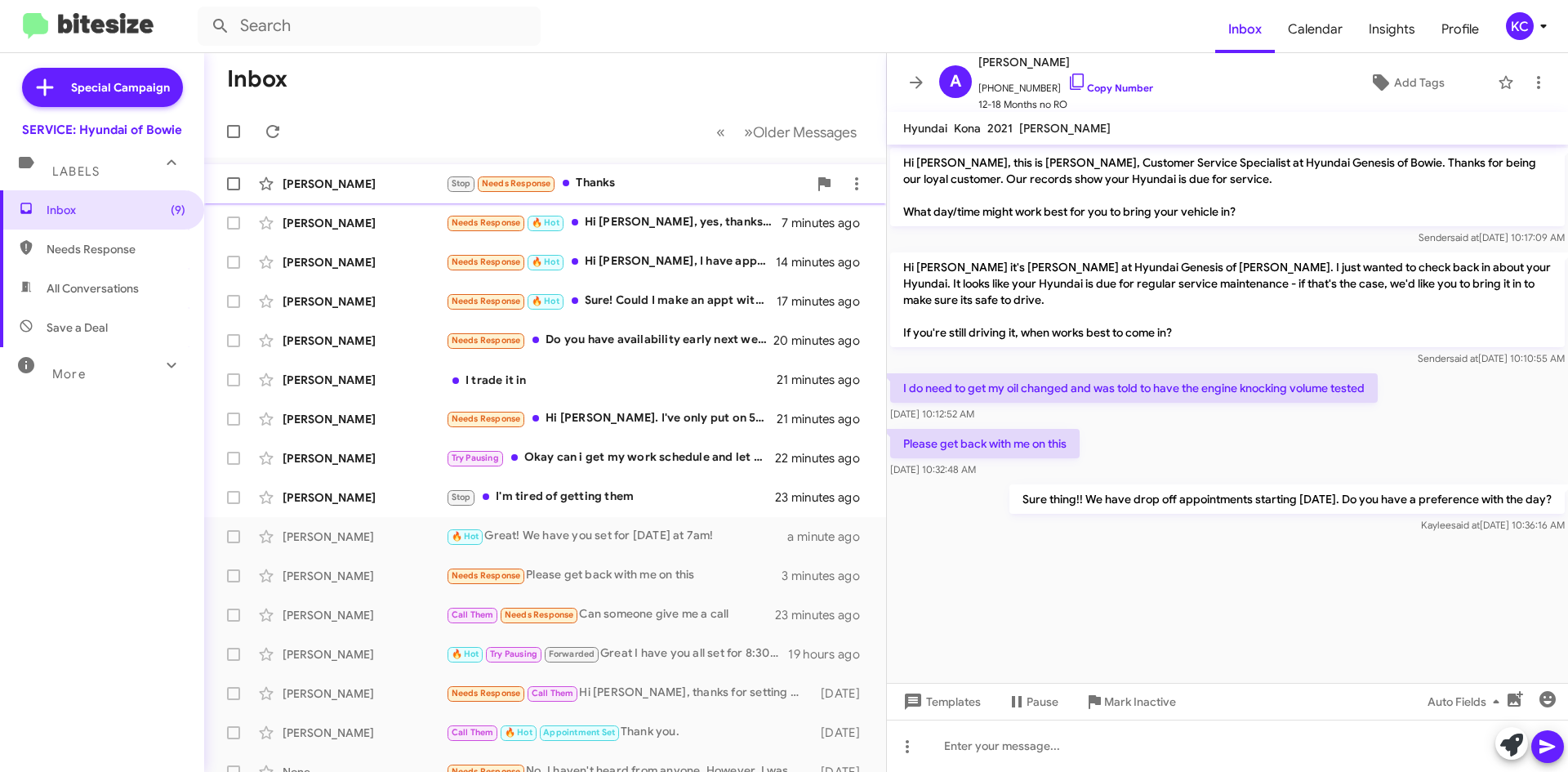
click at [635, 175] on div "Stop Needs Response Thanks" at bounding box center [626, 183] width 362 height 18
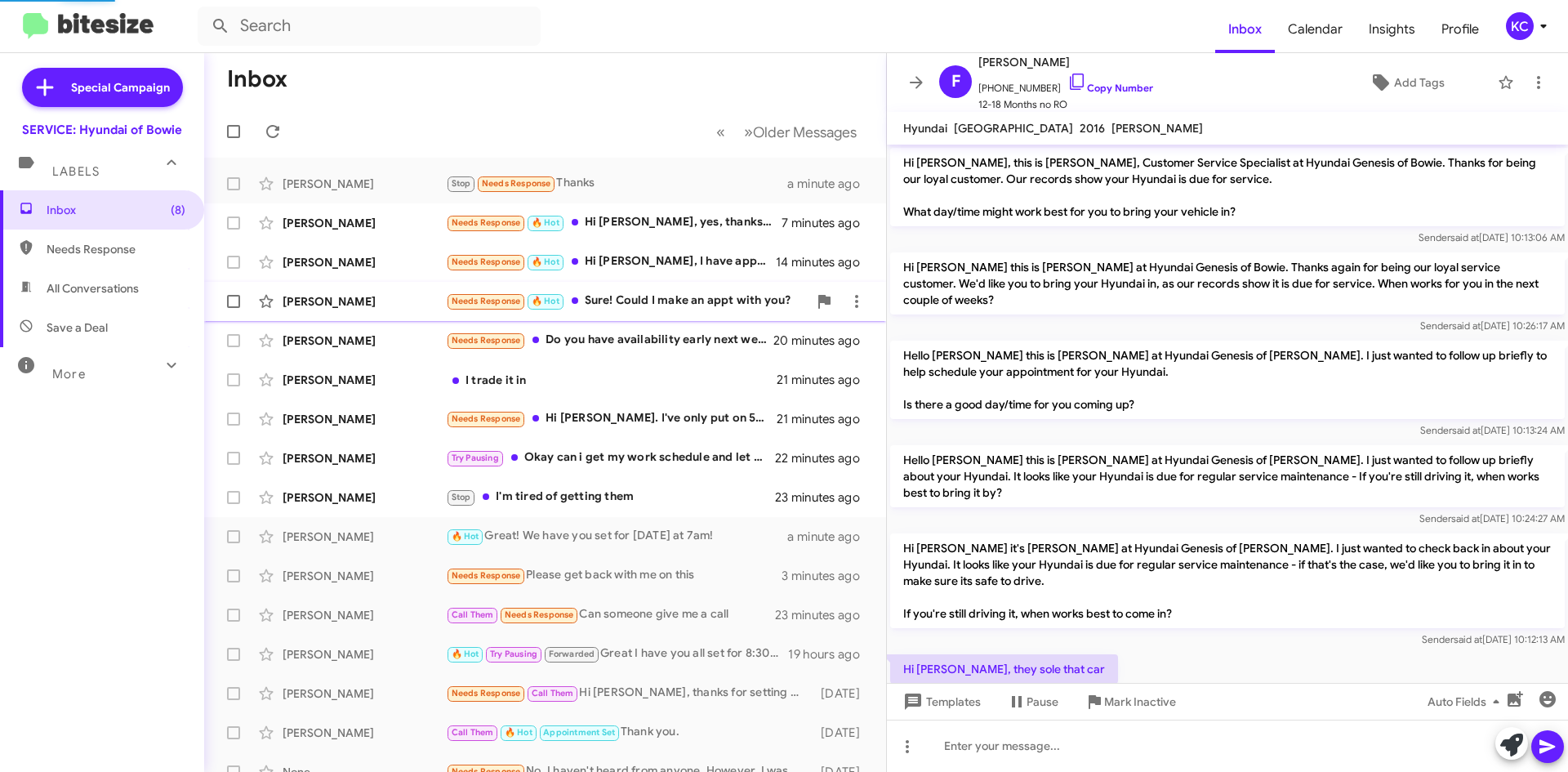
scroll to position [169, 0]
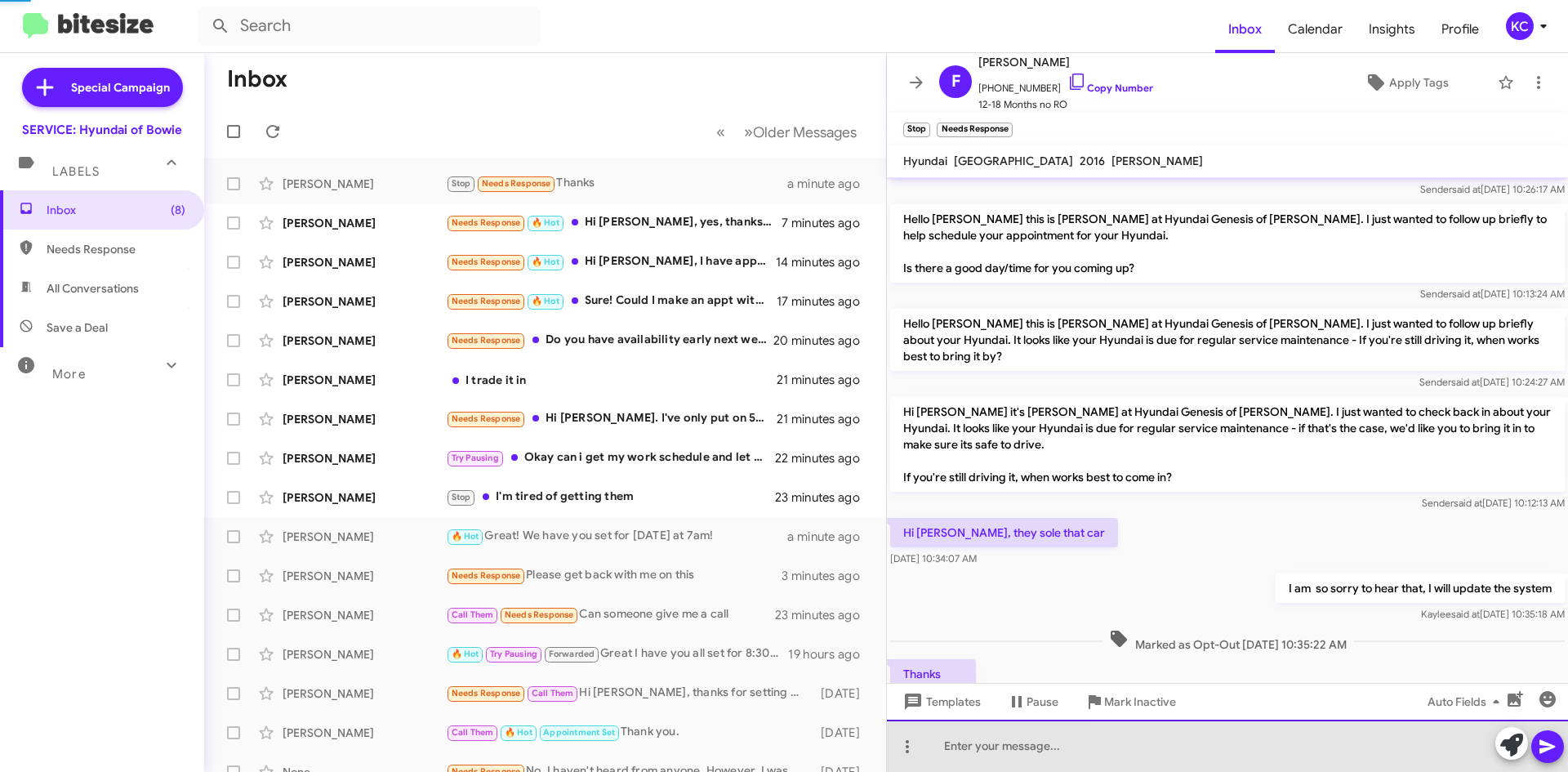
click at [1228, 739] on div at bounding box center [1228, 745] width 682 height 52
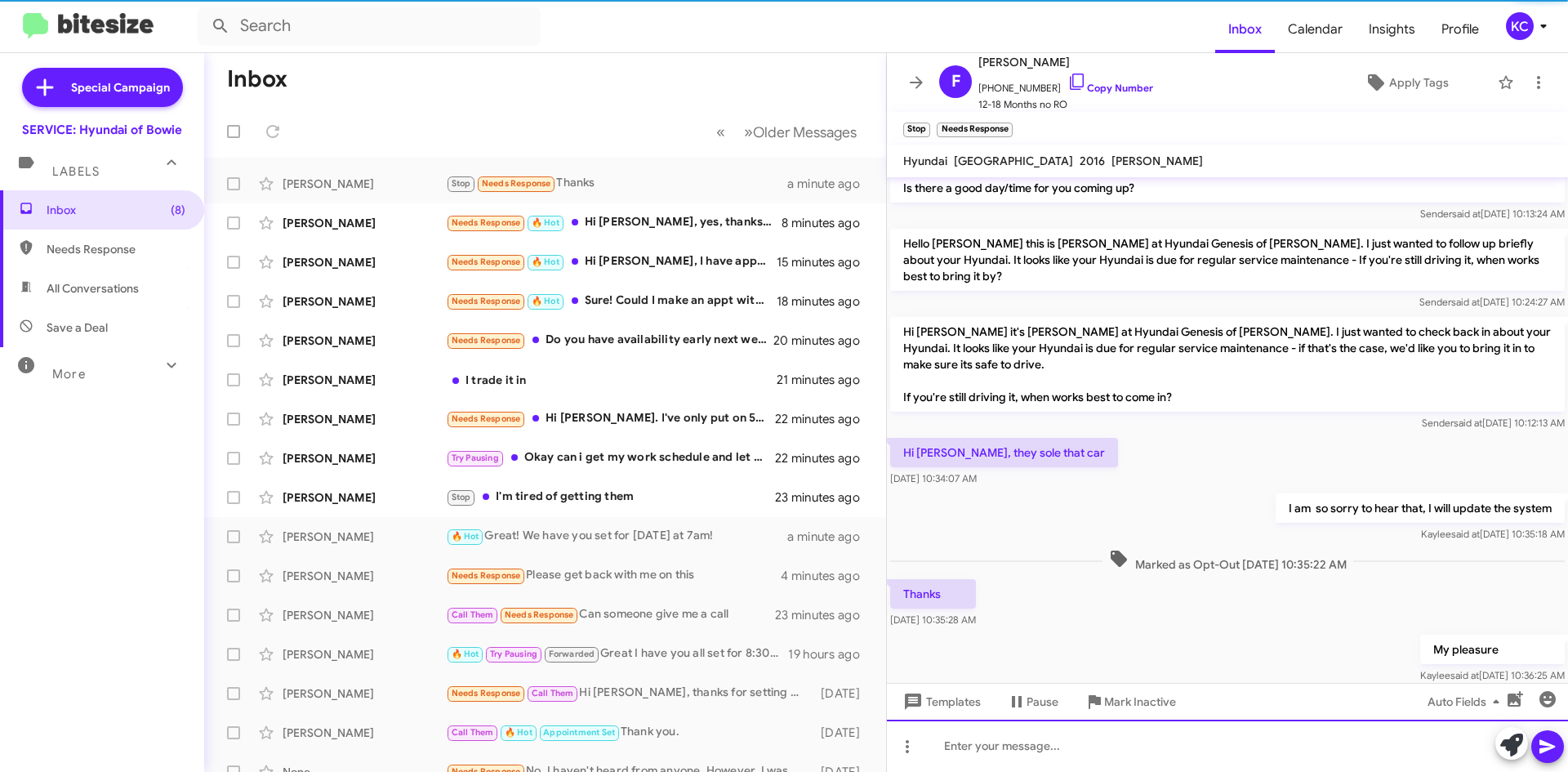
scroll to position [261, 0]
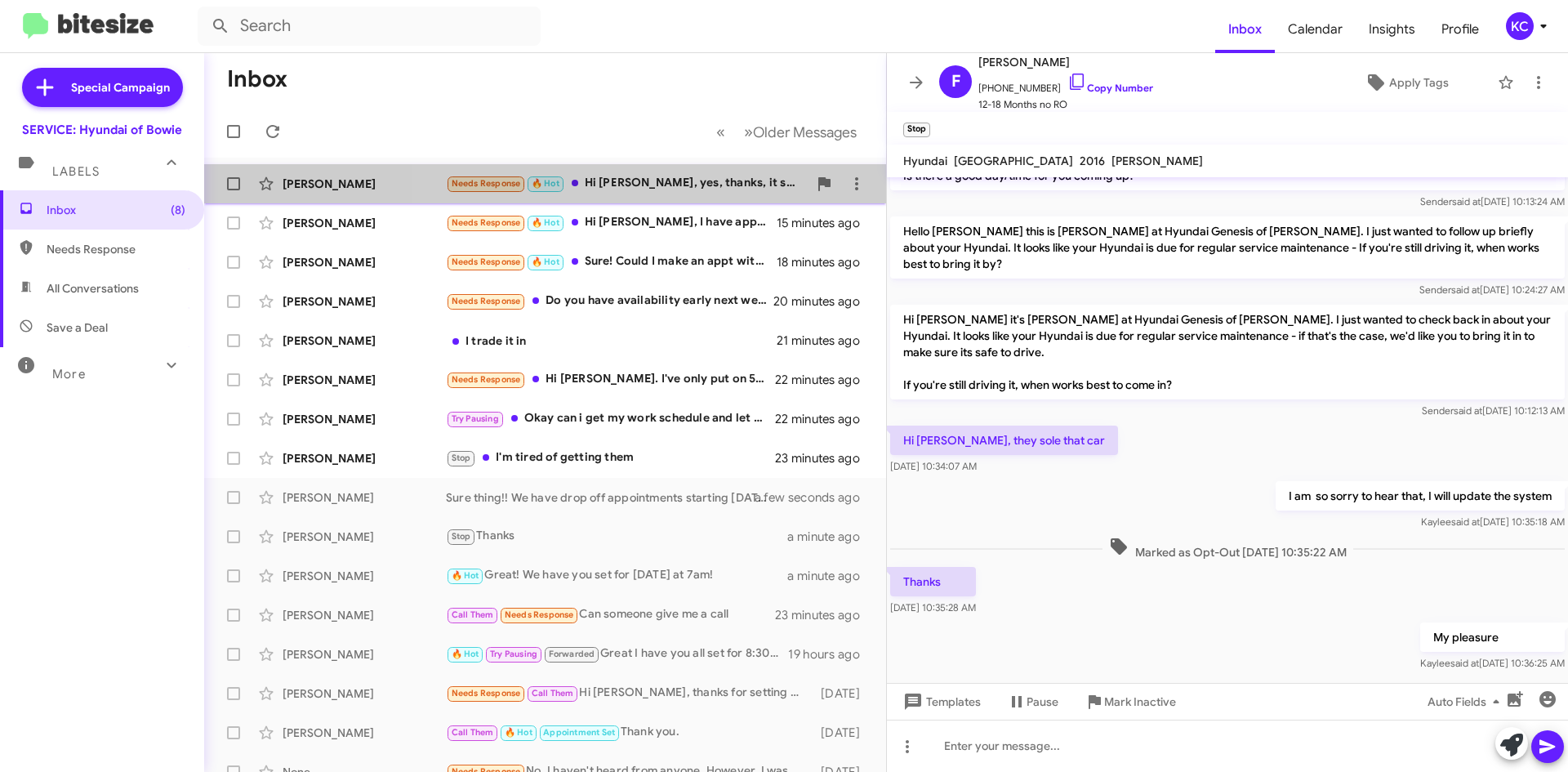
click at [675, 182] on div "Needs Response 🔥 Hot Hi Mia, yes, thanks, it seems like it needs a tune up and …" at bounding box center [626, 183] width 362 height 18
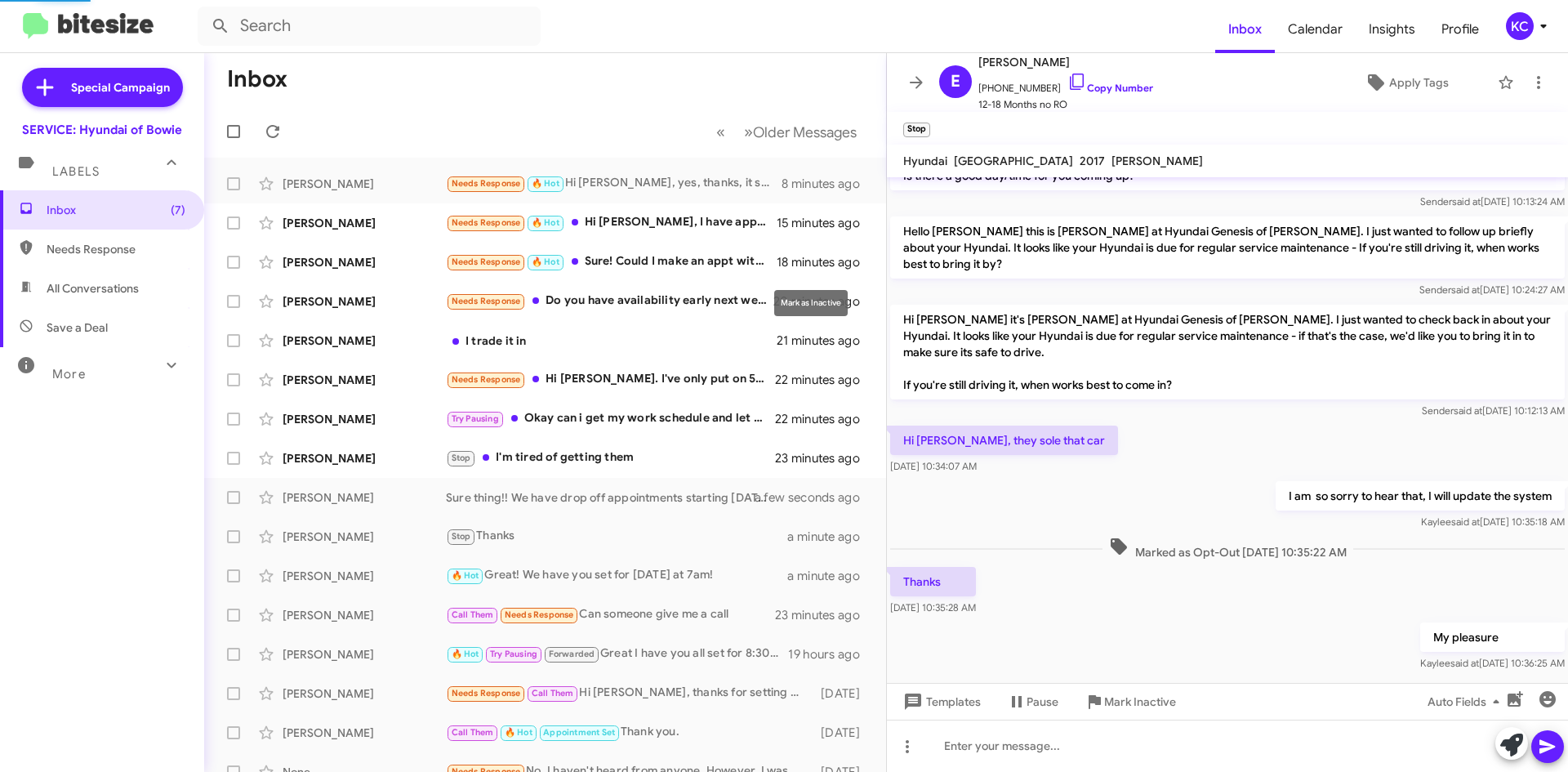
scroll to position [81, 0]
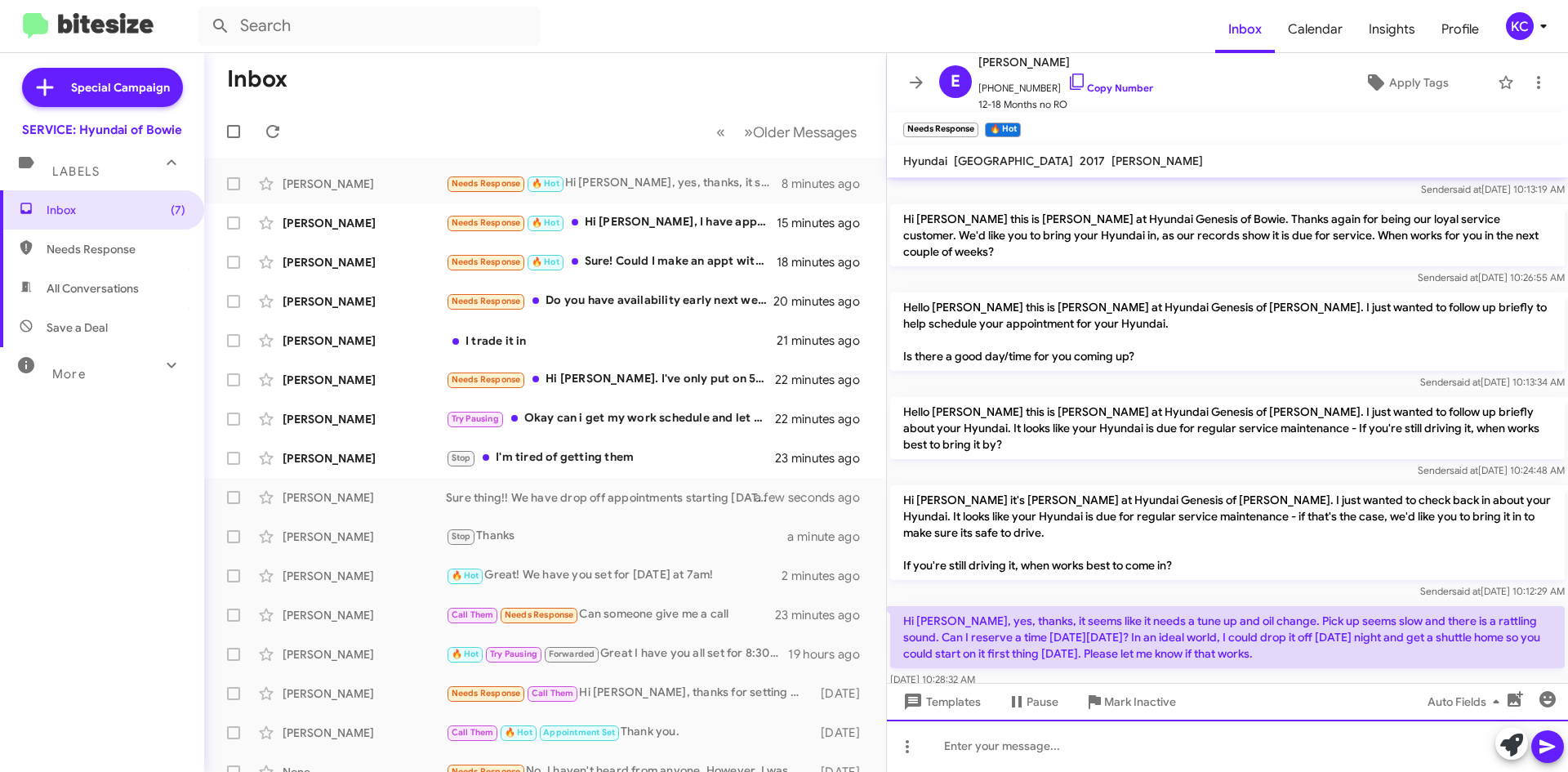
click at [1292, 732] on div at bounding box center [1228, 745] width 682 height 52
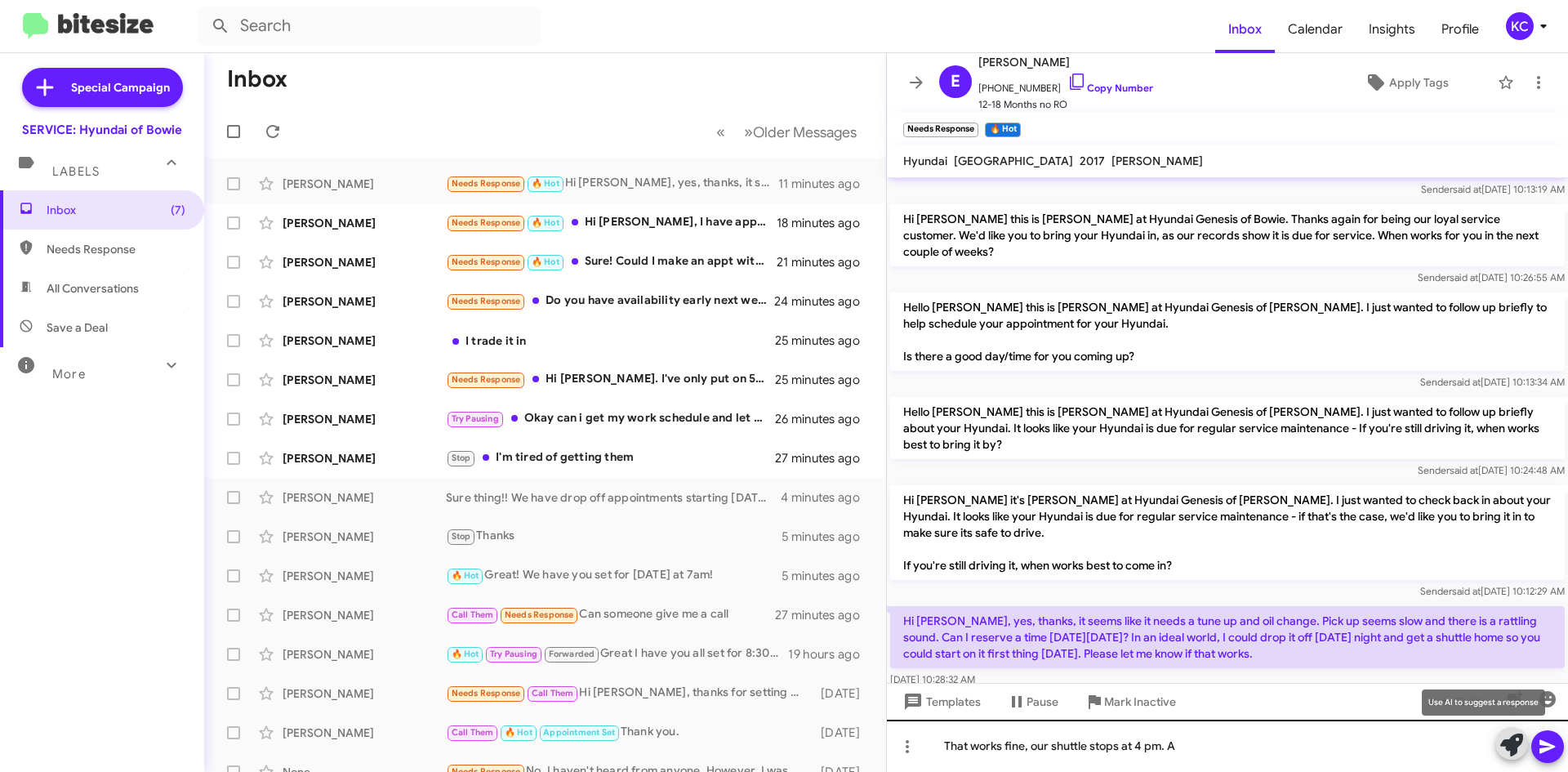
click at [1495, 727] on button at bounding box center [1512, 743] width 33 height 33
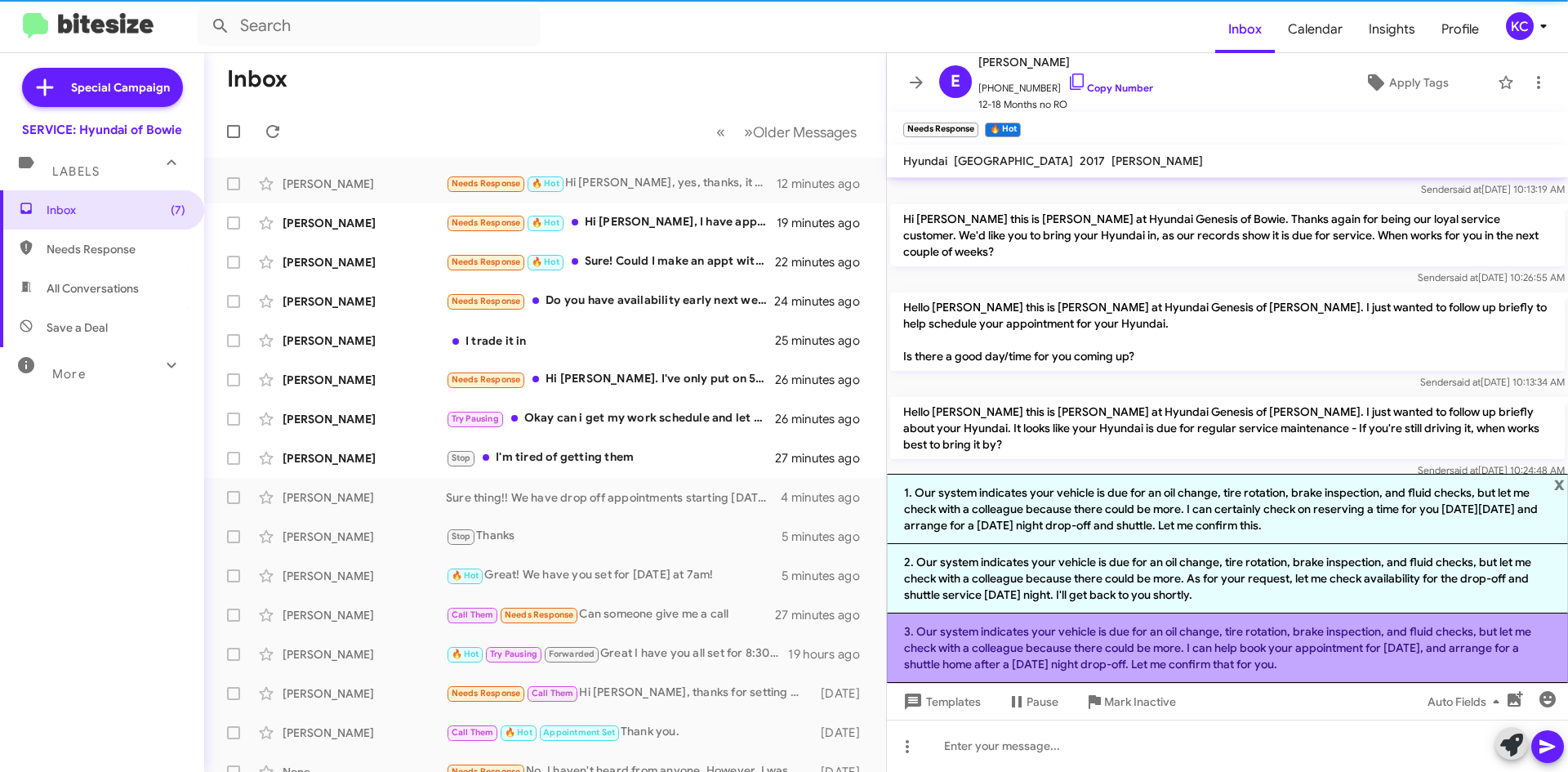
scroll to position [261, 0]
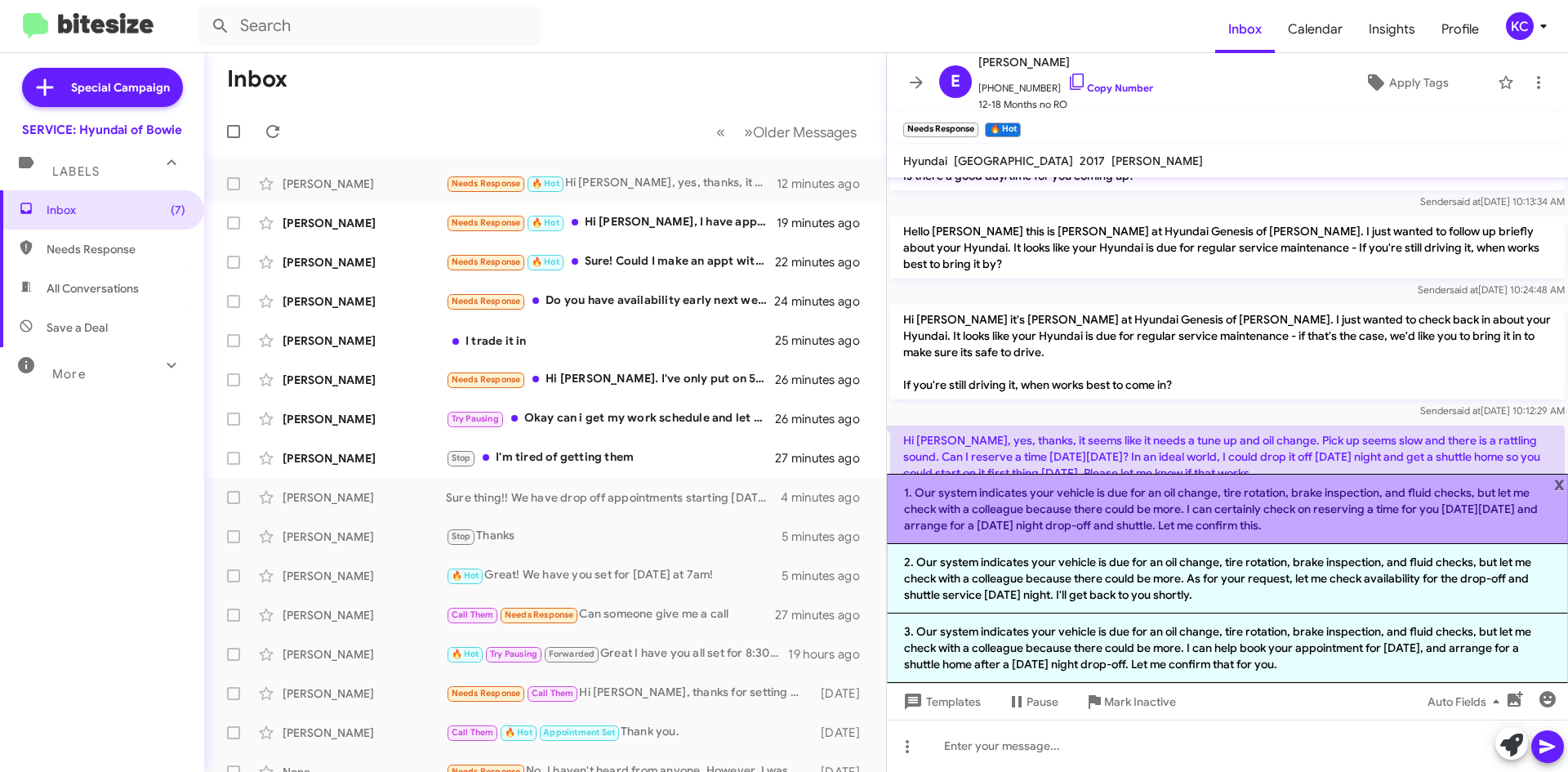
click at [1565, 481] on li "1. Our system indicates your vehicle is due for an oil change, tire rotation, b…" at bounding box center [1228, 508] width 682 height 71
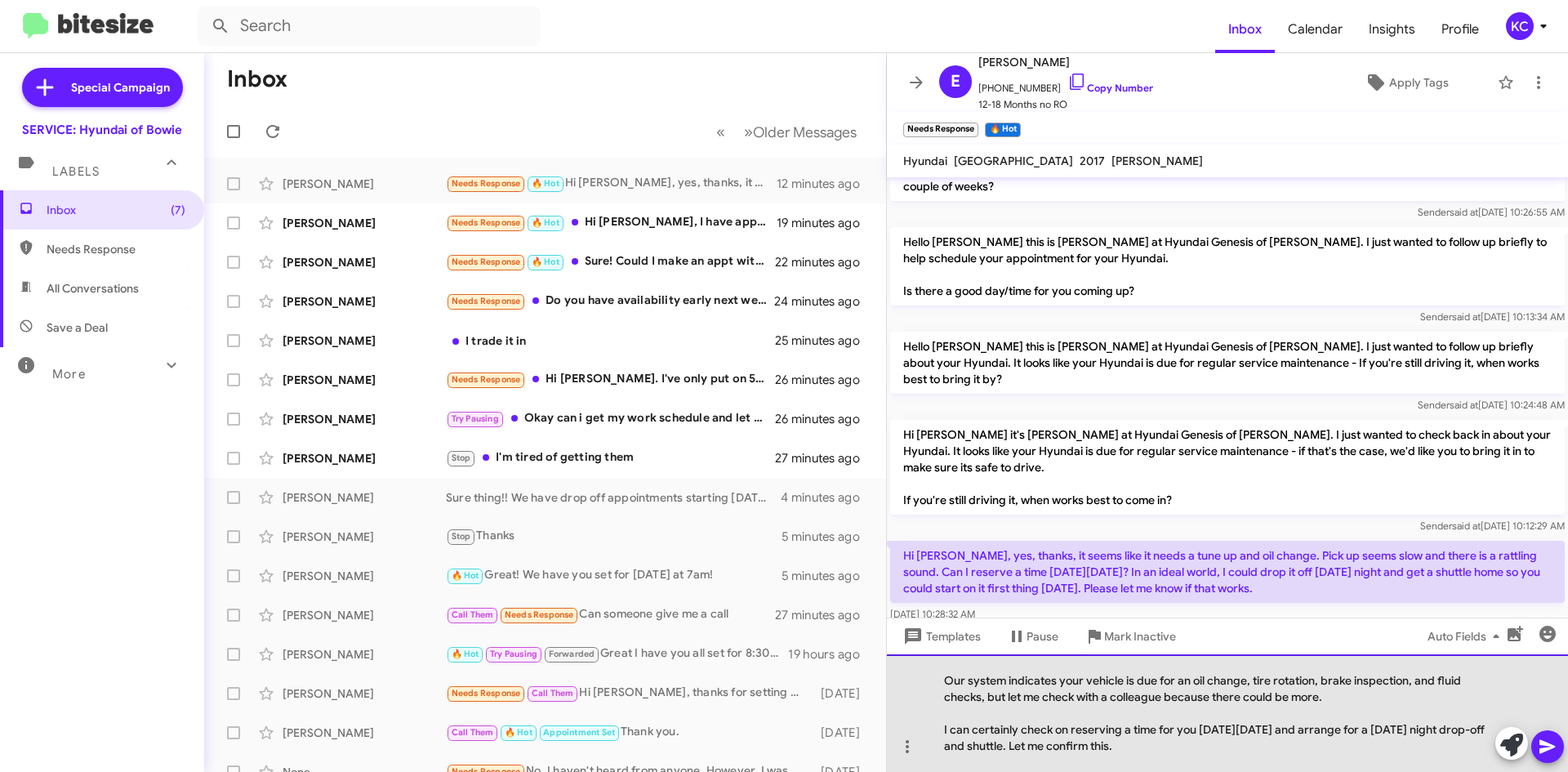
drag, startPoint x: 1177, startPoint y: 745, endPoint x: 934, endPoint y: 693, distance: 248.5
click at [934, 693] on div "Our system indicates your vehicle is due for an oil change, tire rotation, brak…" at bounding box center [1228, 713] width 682 height 118
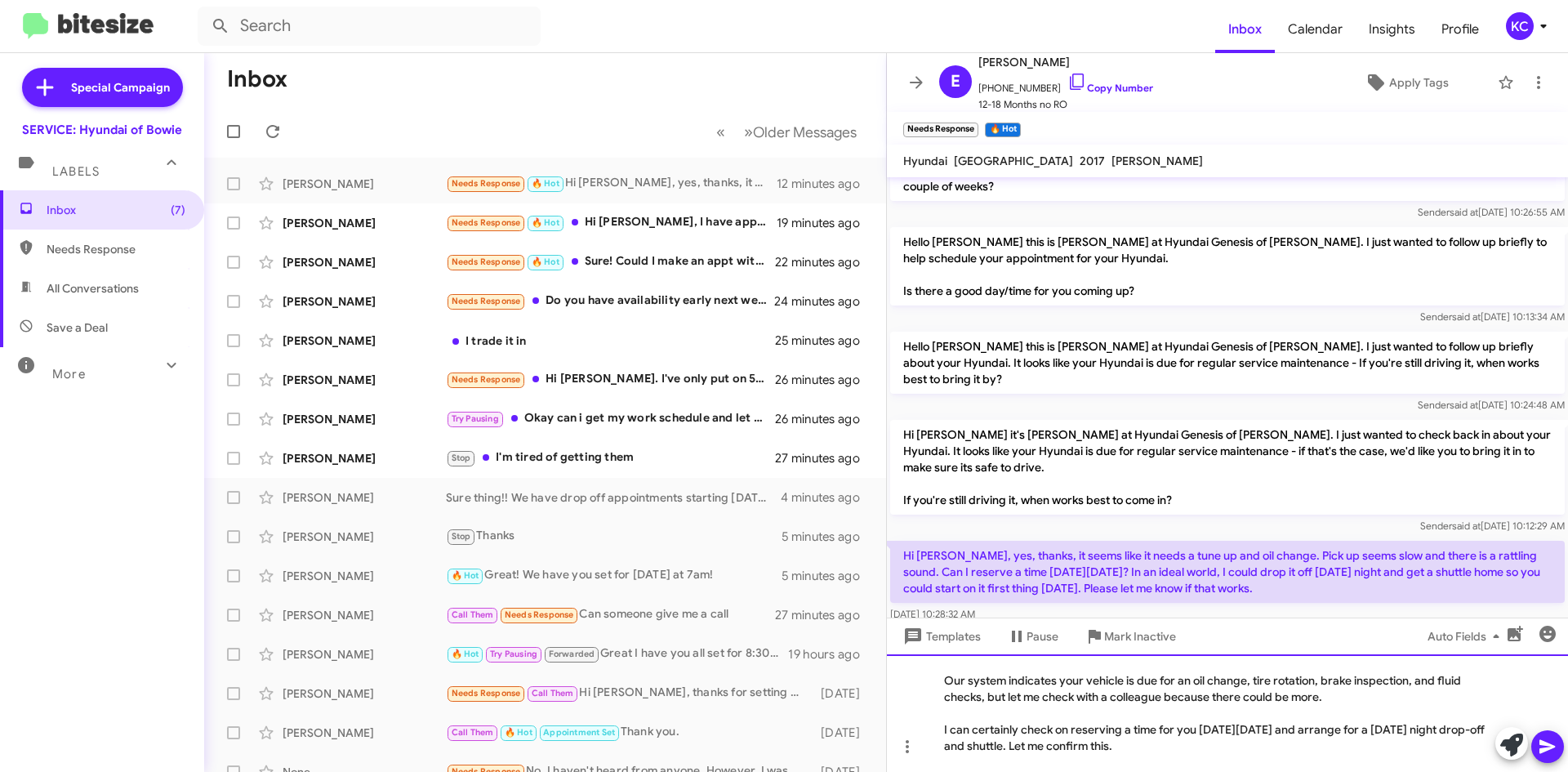
click at [1003, 708] on div "Our system indicates your vehicle is due for an oil change, tire rotation, brak…" at bounding box center [1228, 713] width 682 height 118
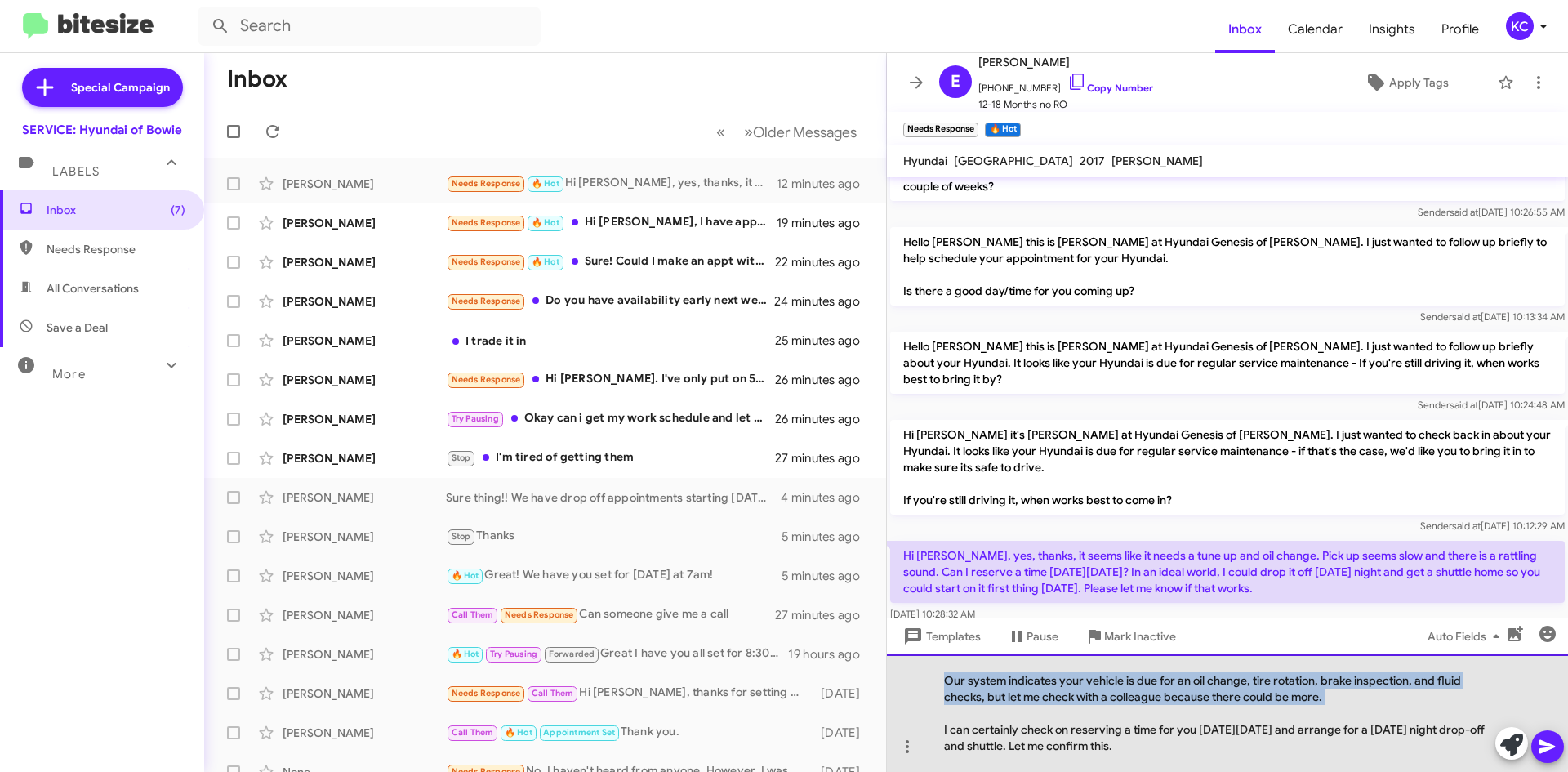
drag, startPoint x: 1009, startPoint y: 708, endPoint x: 899, endPoint y: 576, distance: 171.8
click at [901, 620] on div "Hi Erin, this is Mia Bowman, Customer Service Specialist at Hyundai Genesis of …" at bounding box center [1228, 473] width 682 height 594
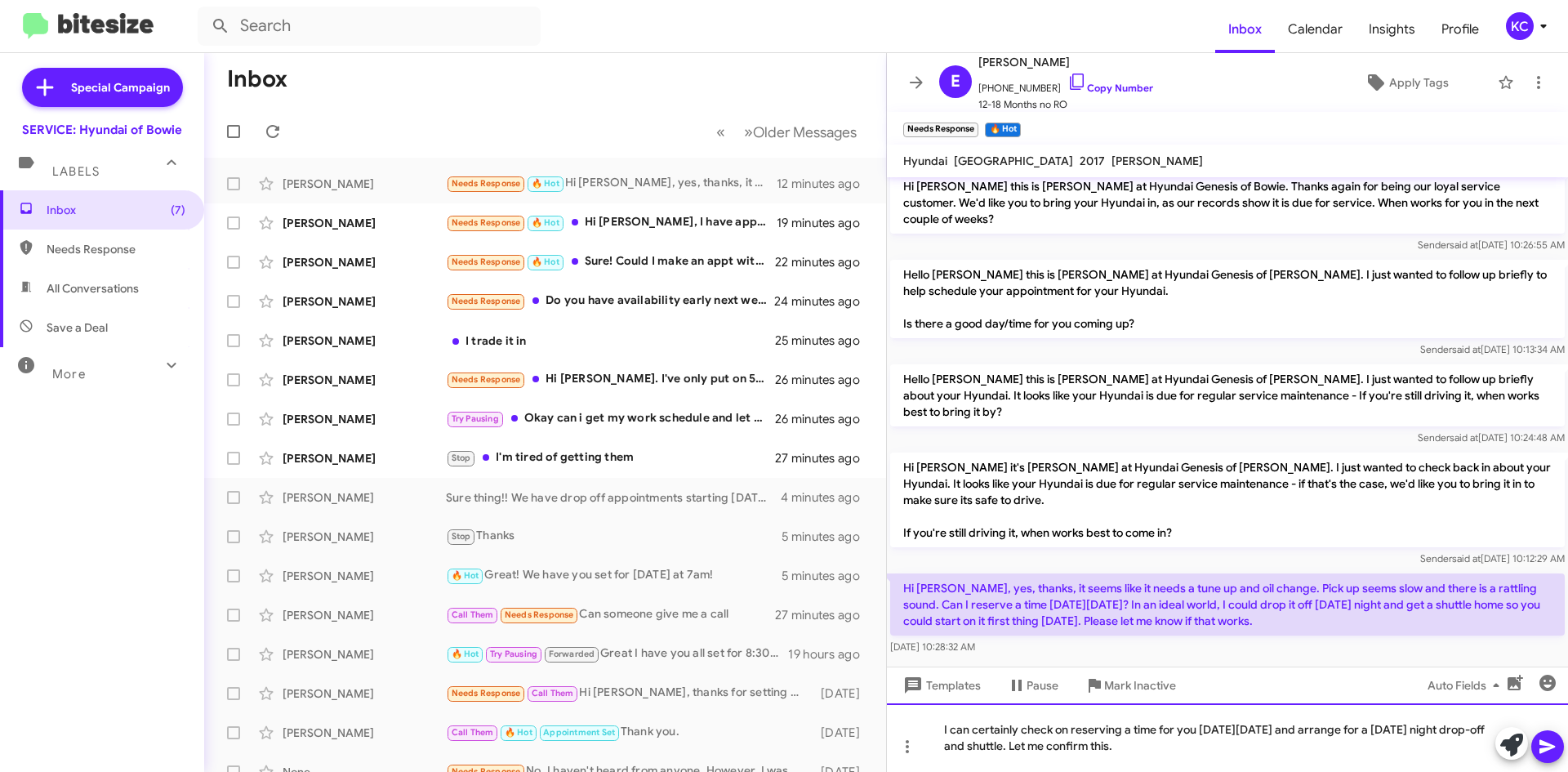
scroll to position [98, 0]
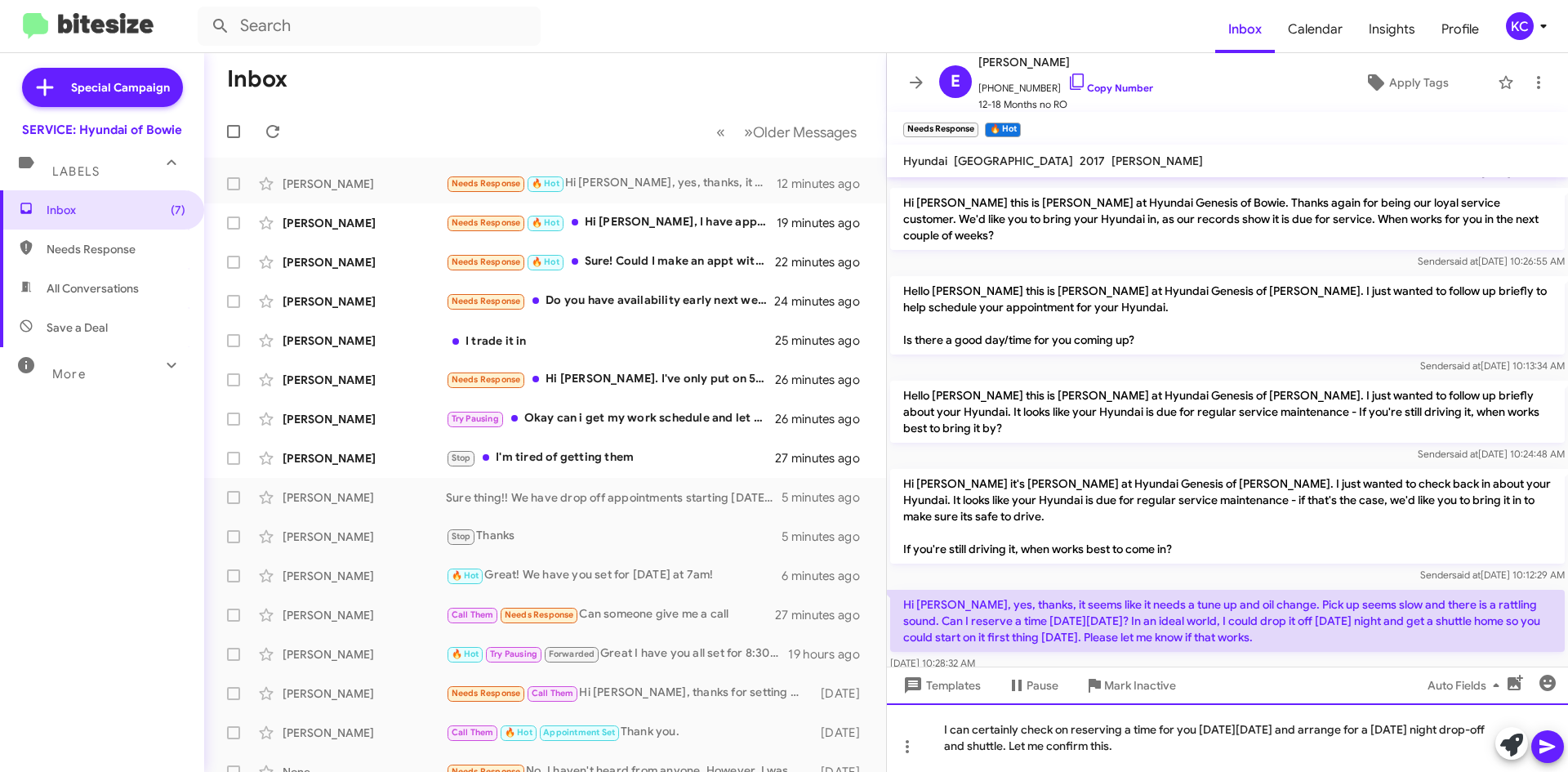
click at [1266, 758] on div "I can certainly check on reserving a time for you on Tuesday, October 25th and …" at bounding box center [1228, 737] width 682 height 69
click at [1437, 752] on div "I can certainly check on reserving a time for you on Tuesday, October 25th and …" at bounding box center [1228, 737] width 682 height 69
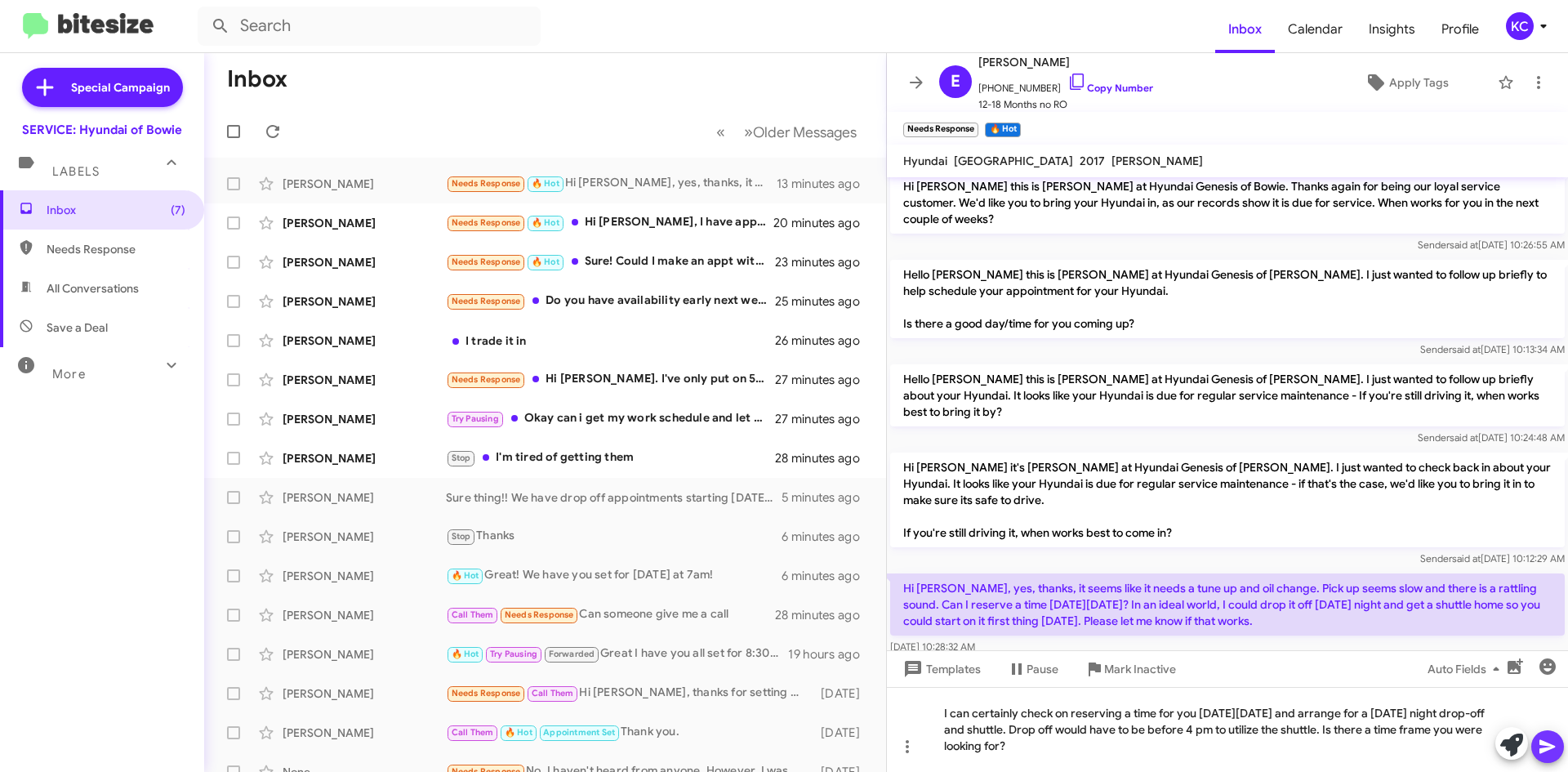
click at [1553, 740] on icon at bounding box center [1548, 746] width 19 height 19
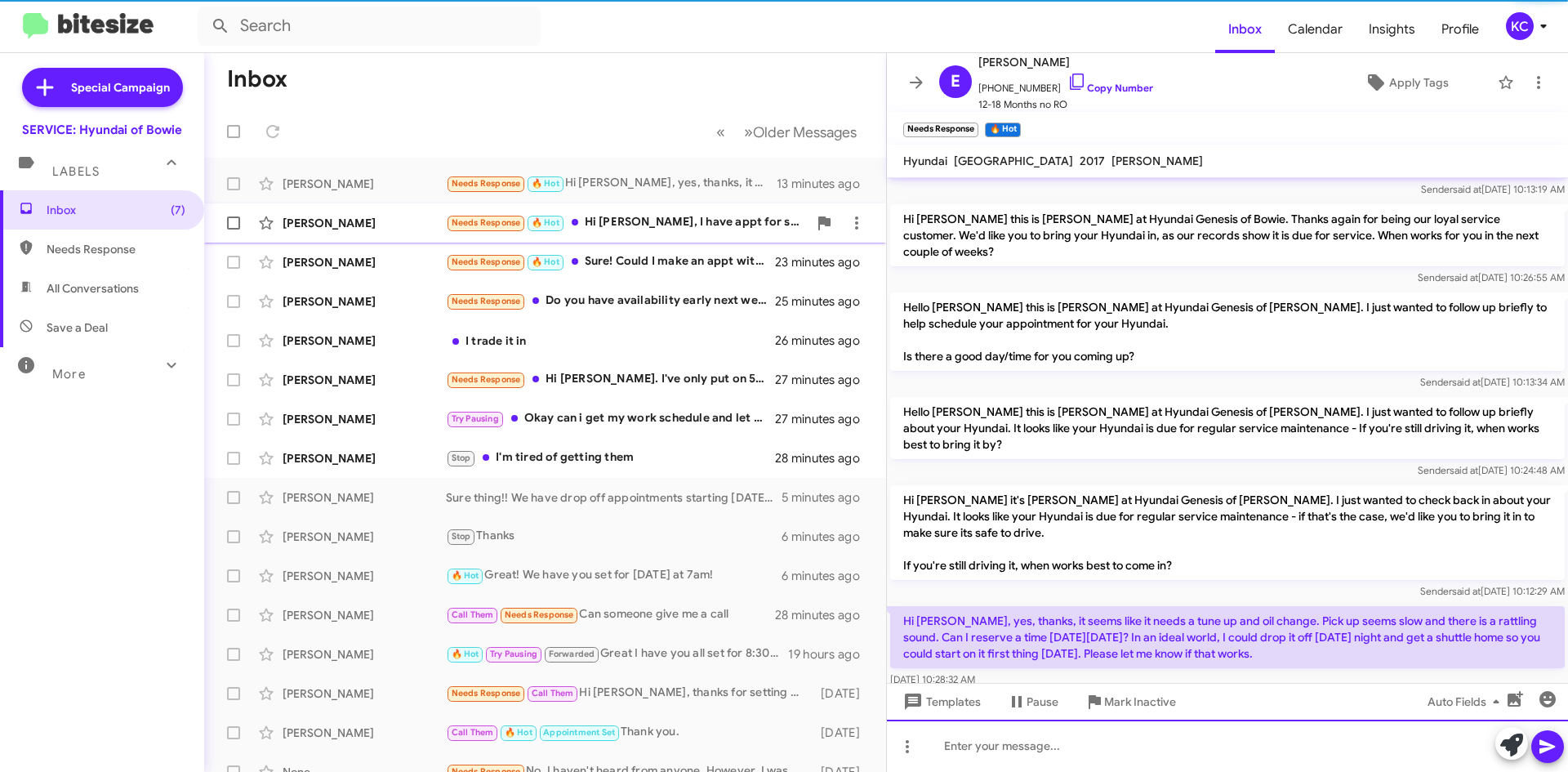
scroll to position [157, 0]
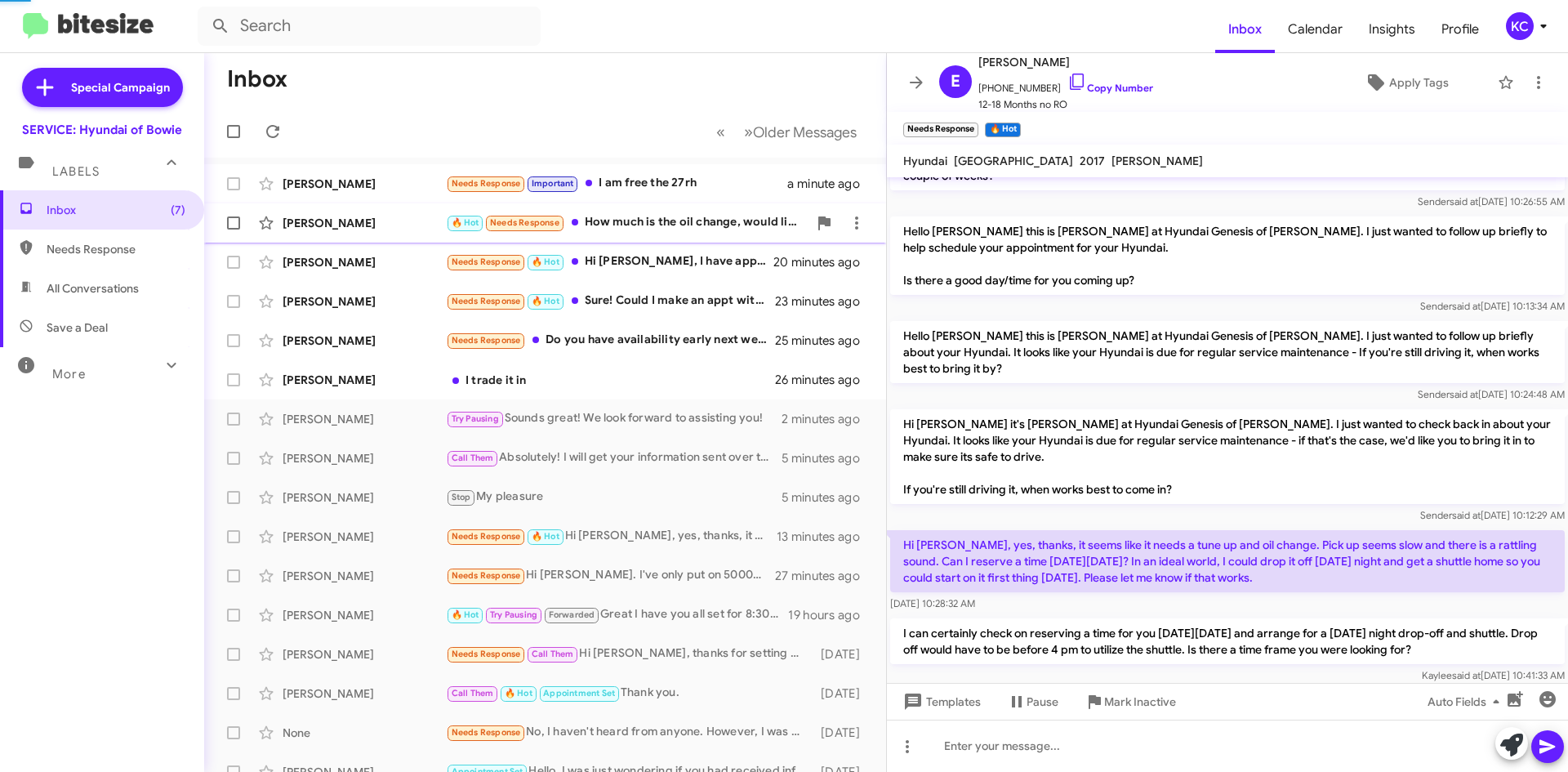
click at [605, 219] on div "🔥 Hot Needs Response How much is the oil change, would like to know in advance …" at bounding box center [626, 222] width 362 height 18
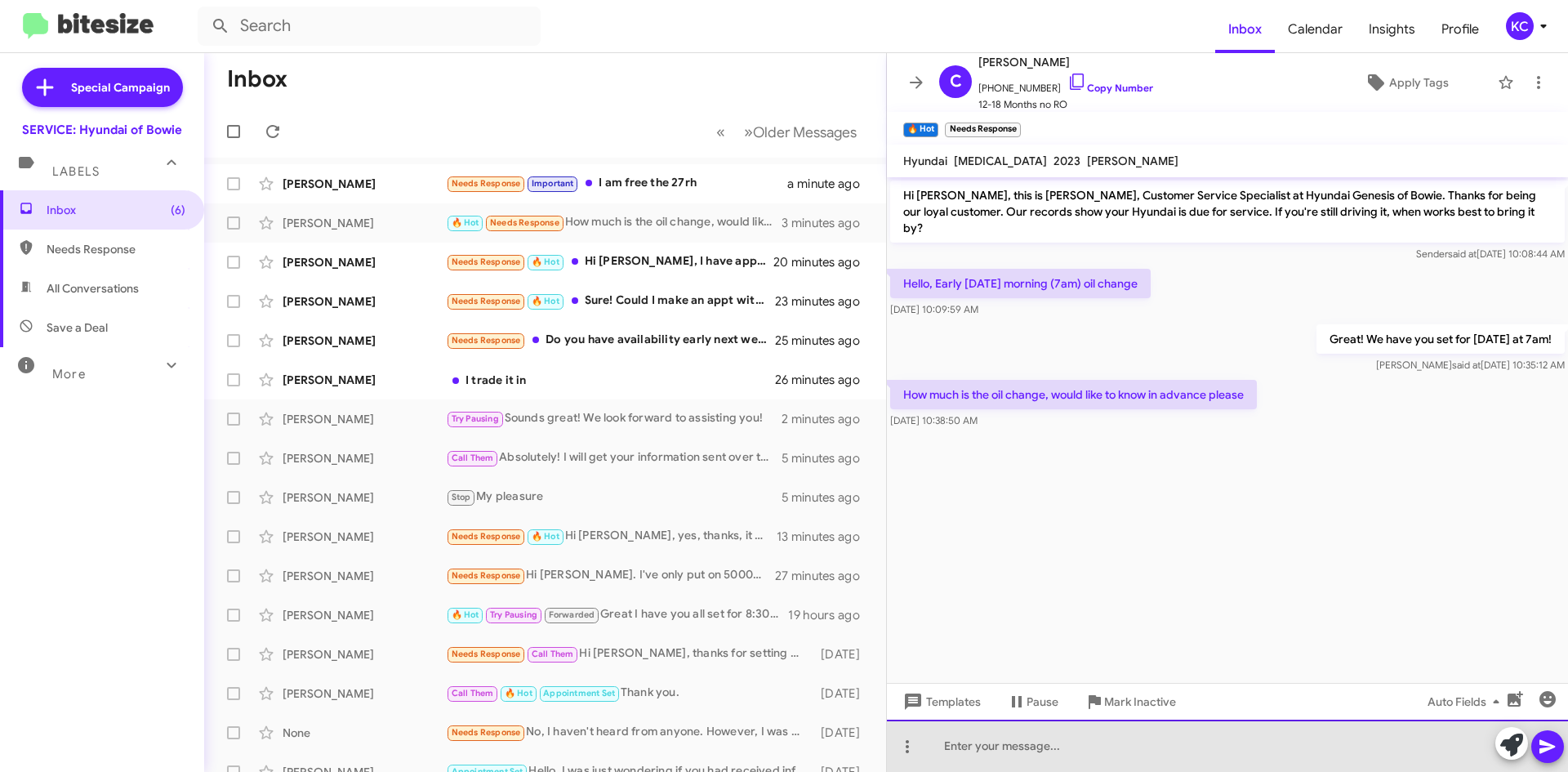
drag, startPoint x: 1013, startPoint y: 753, endPoint x: 1014, endPoint y: 740, distance: 13.0
click at [1014, 749] on div at bounding box center [1228, 745] width 682 height 52
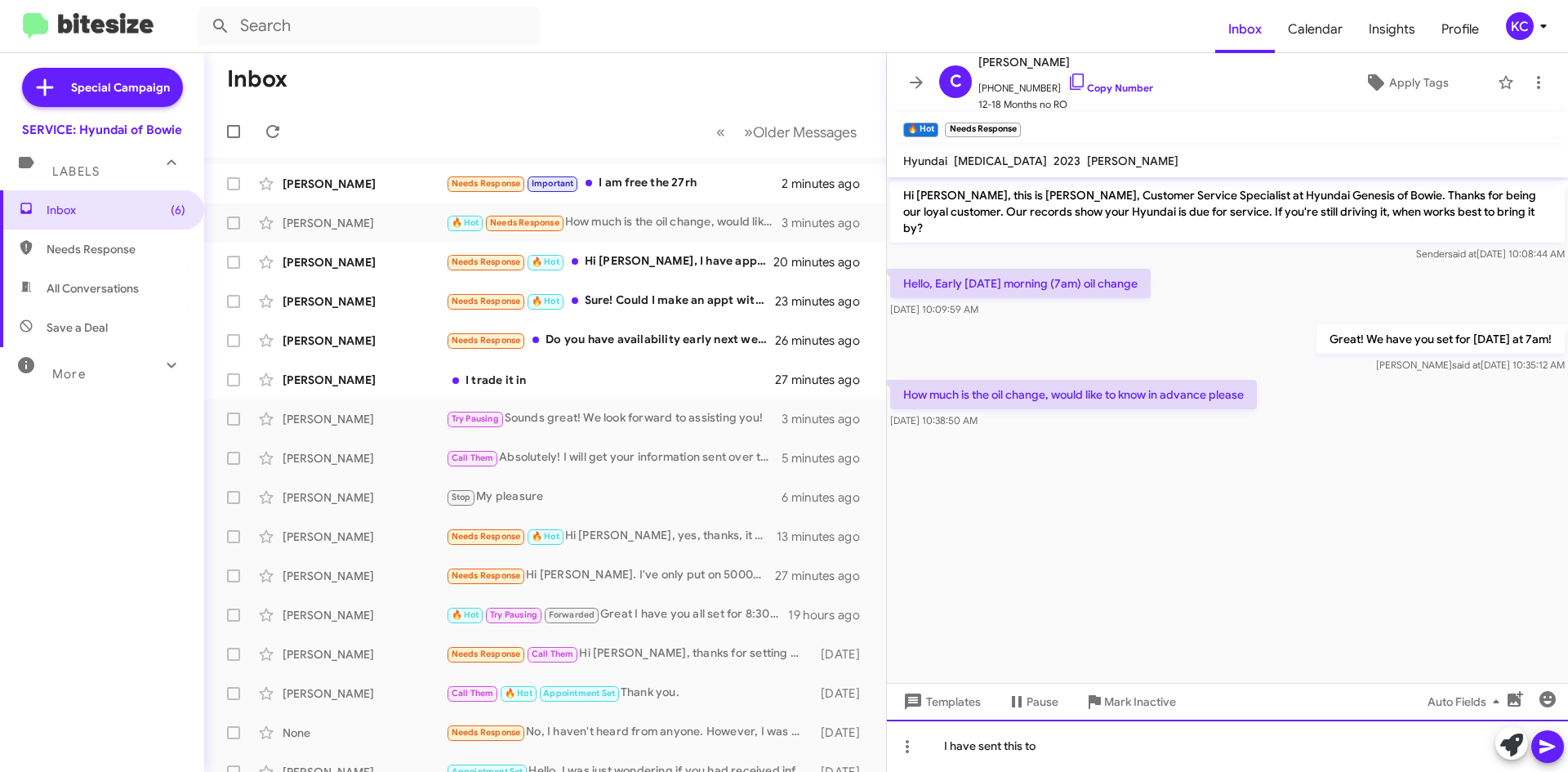
click at [1127, 761] on div "I have sent this to" at bounding box center [1228, 745] width 682 height 52
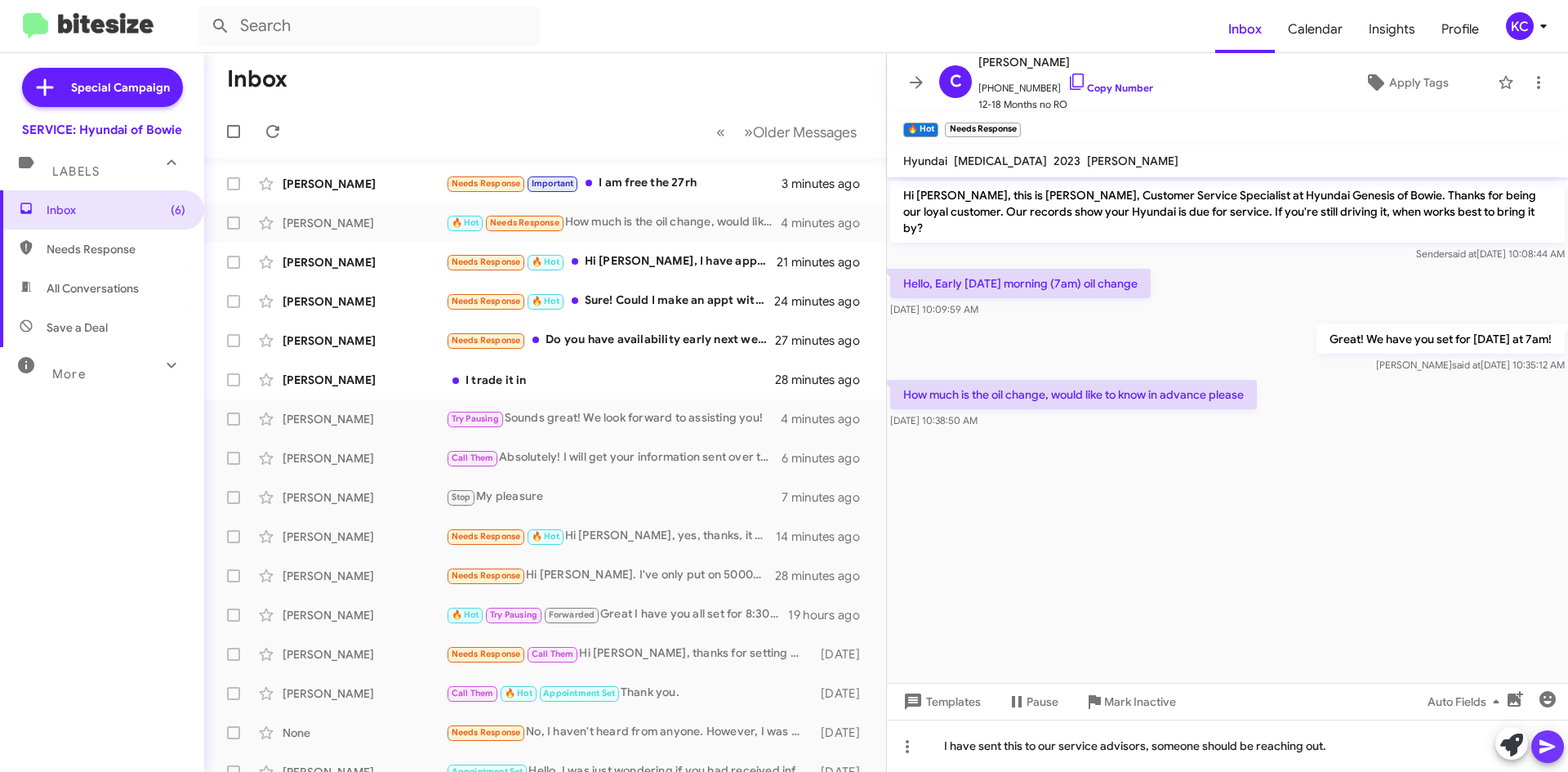
click at [1549, 745] on icon at bounding box center [1548, 747] width 15 height 14
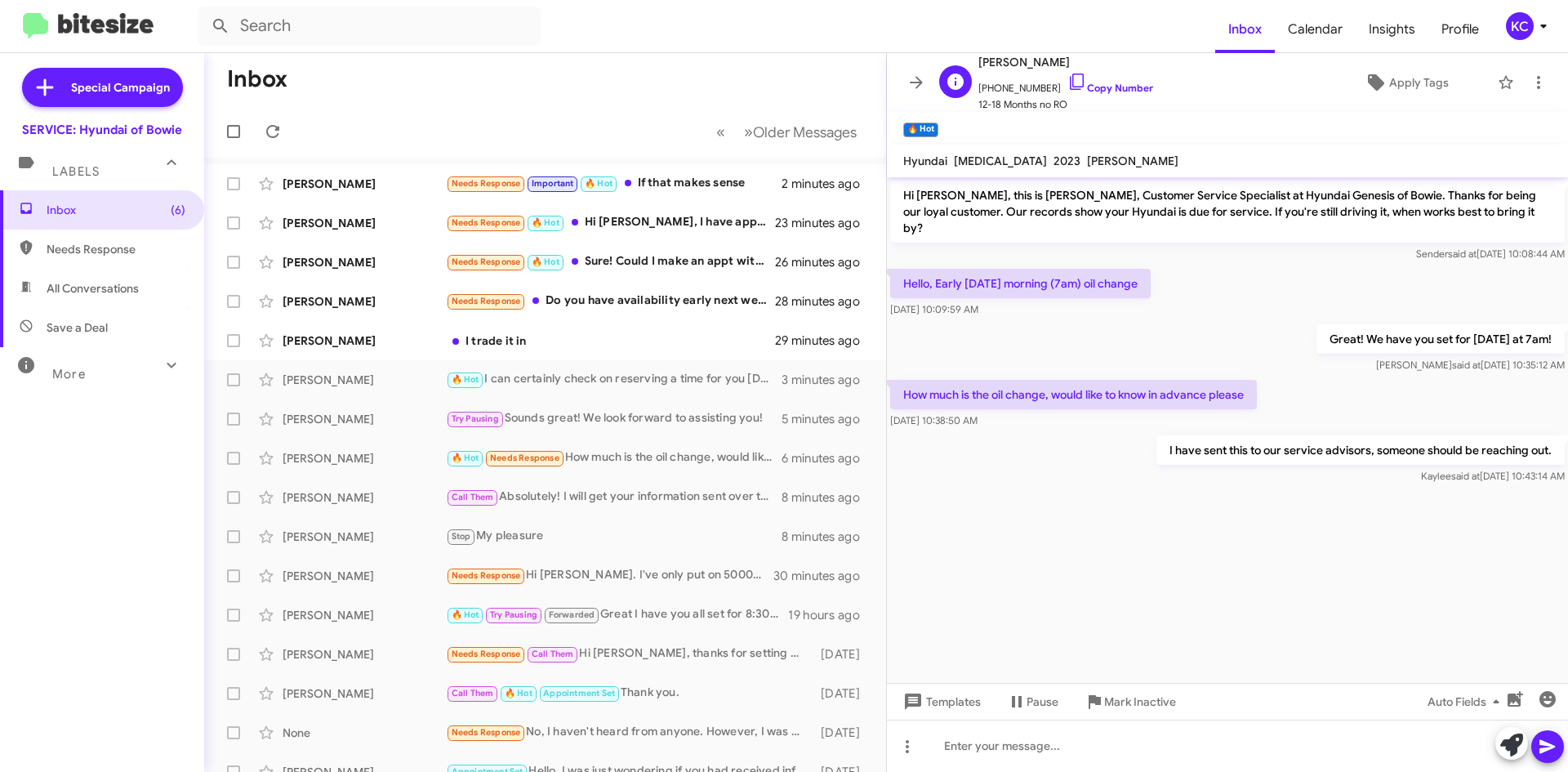
click at [1070, 71] on span "Carla Smith" at bounding box center [1065, 62] width 175 height 19
click at [1068, 81] on icon at bounding box center [1077, 81] width 19 height 19
